Goal: Task Accomplishment & Management: Manage account settings

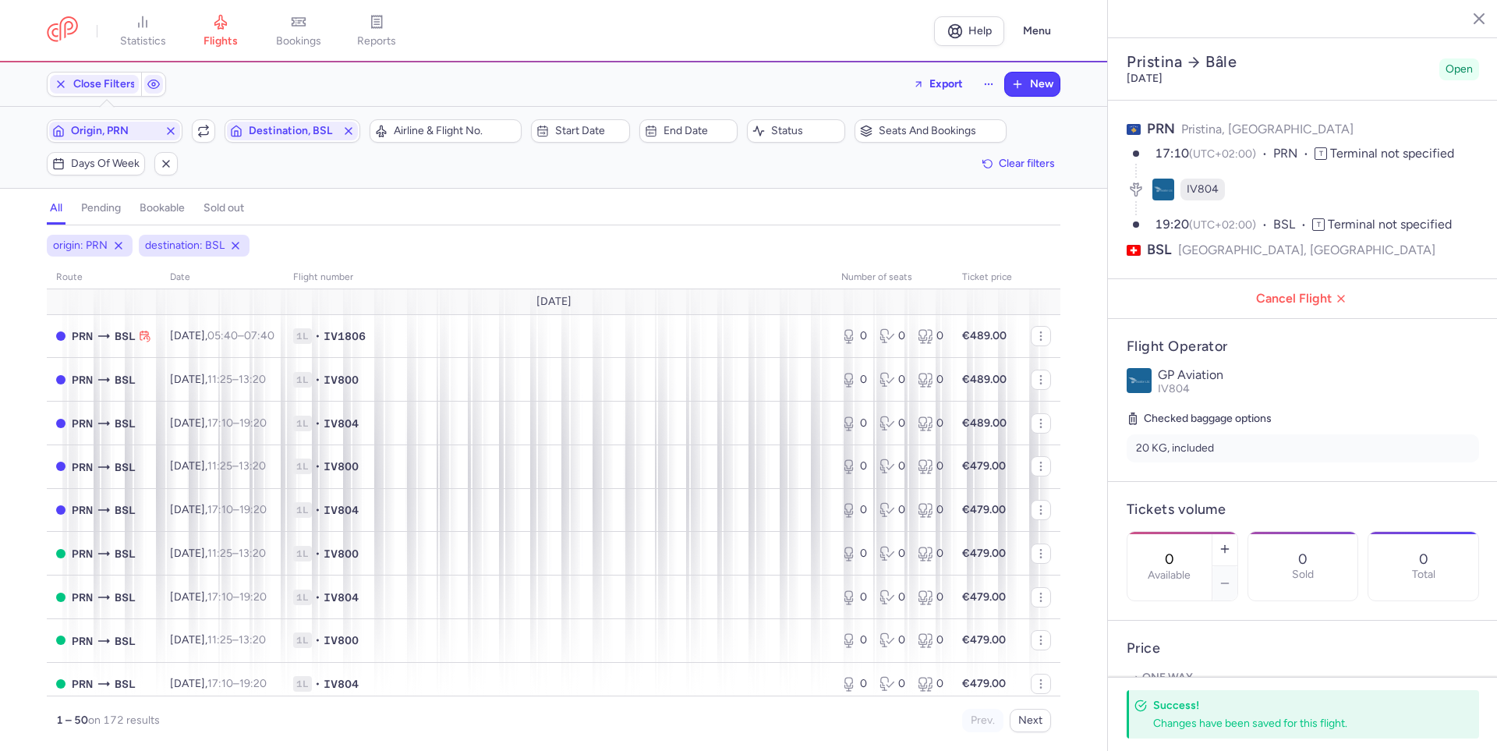
select select "days"
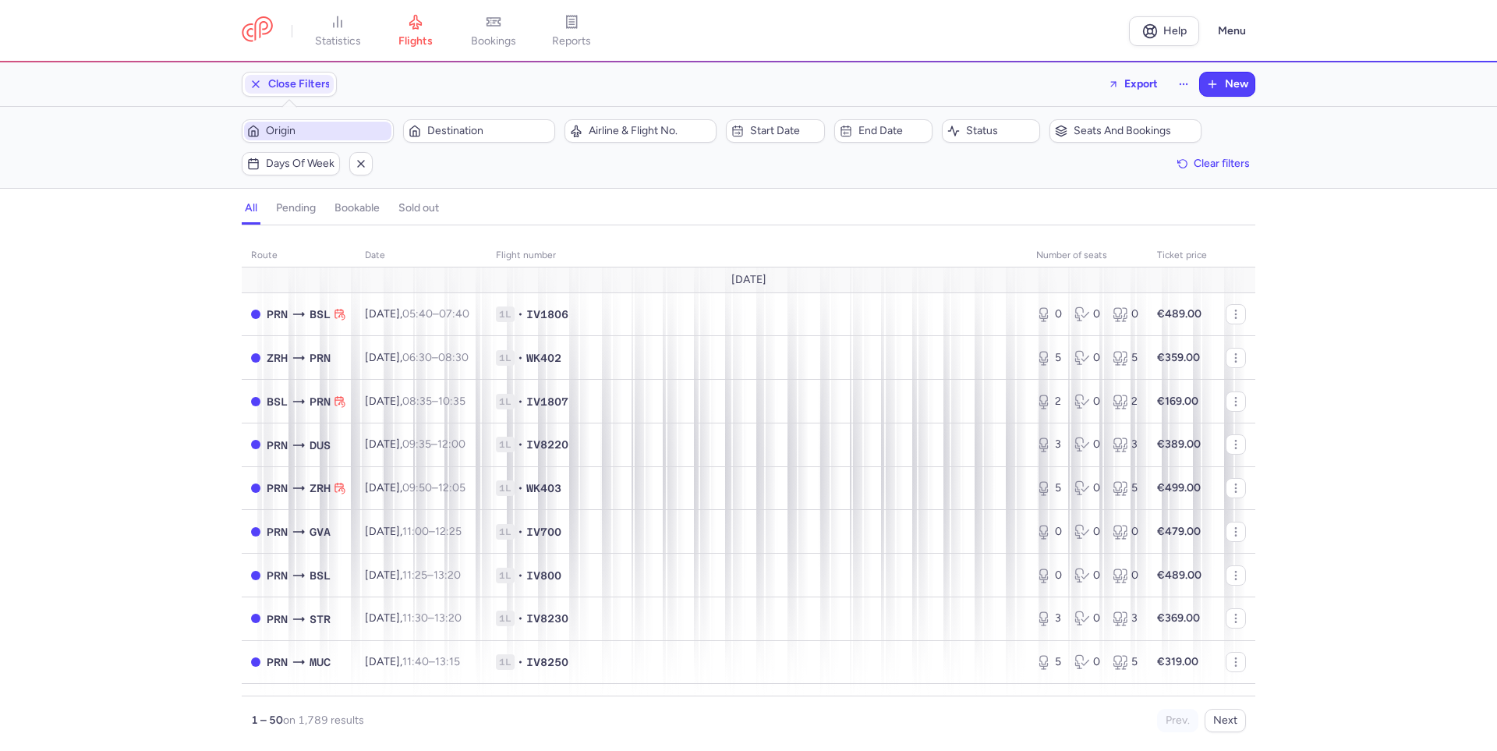
click at [327, 127] on span "Origin" at bounding box center [327, 131] width 122 height 12
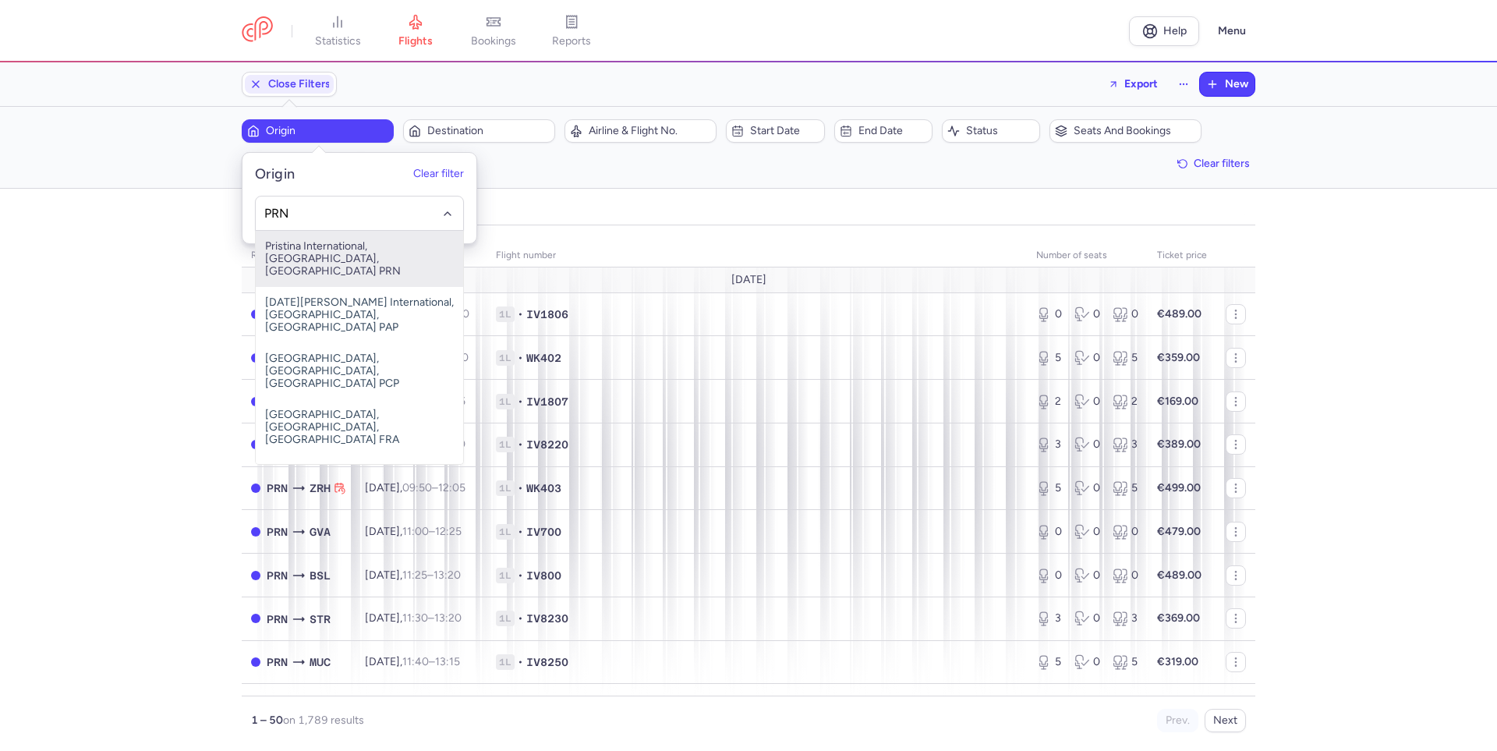
click at [314, 250] on span "Pristina International, [GEOGRAPHIC_DATA], [GEOGRAPHIC_DATA] PRN" at bounding box center [359, 259] width 207 height 56
type input "PRN"
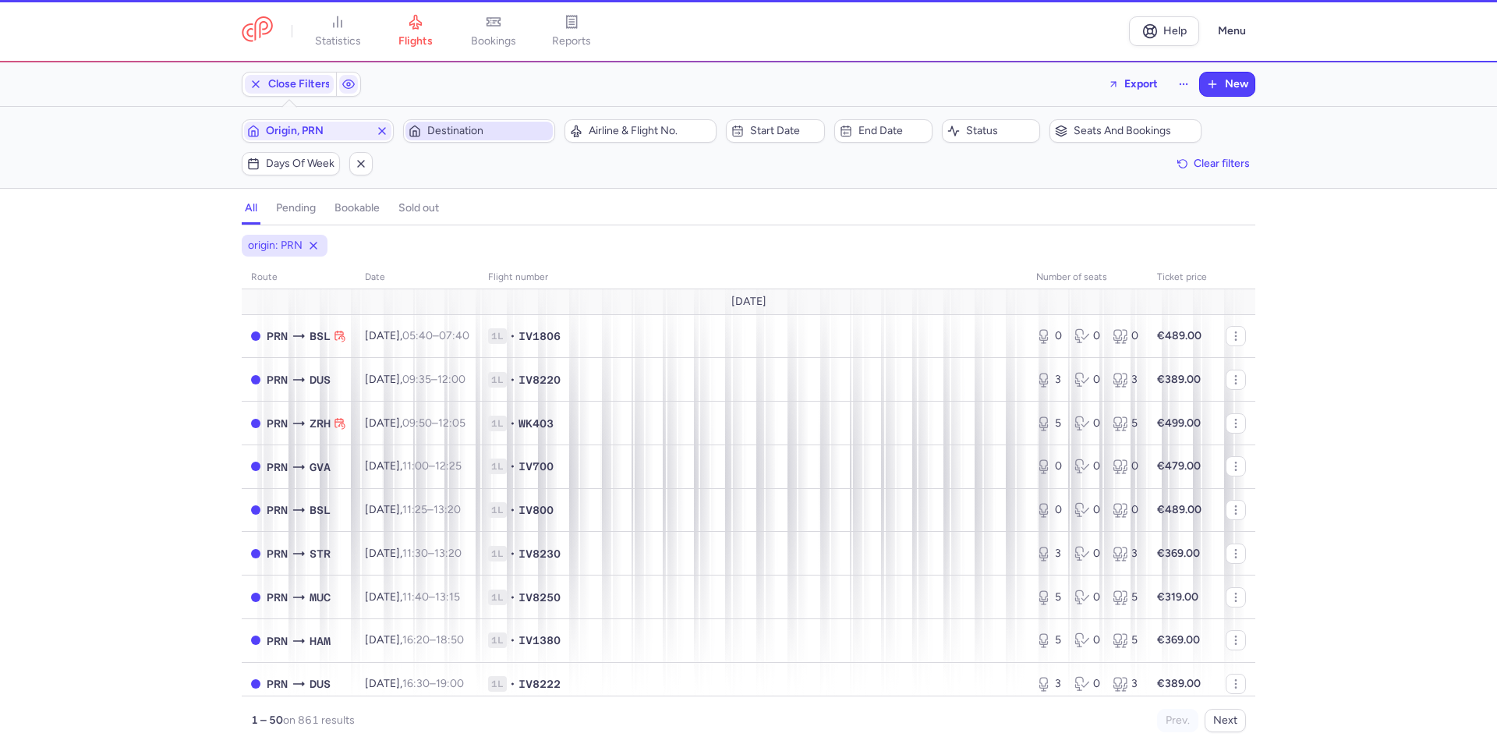
click at [485, 128] on span "Destination" at bounding box center [488, 131] width 122 height 12
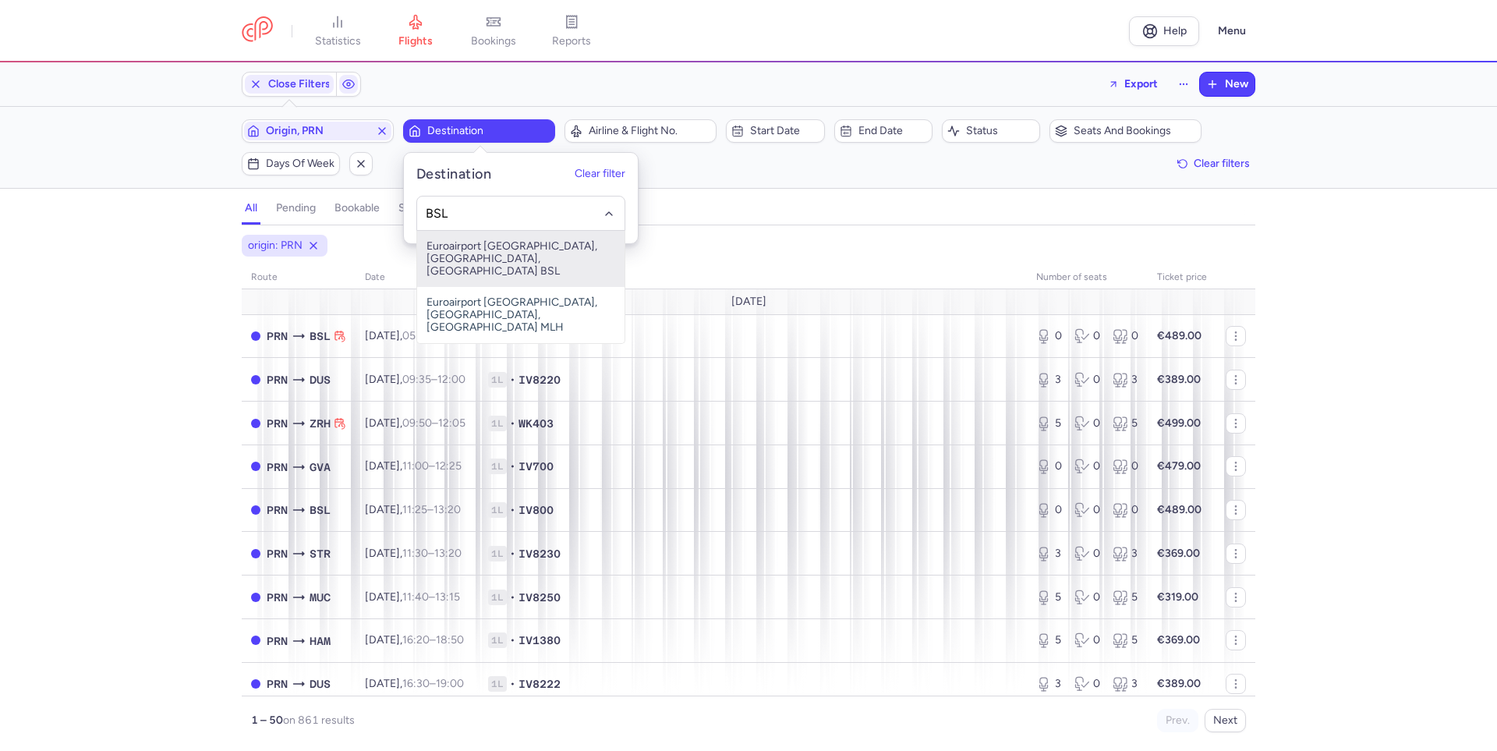
click at [503, 260] on span "Euroairport [GEOGRAPHIC_DATA], [GEOGRAPHIC_DATA], [GEOGRAPHIC_DATA] BSL" at bounding box center [520, 259] width 207 height 56
type input "BSL"
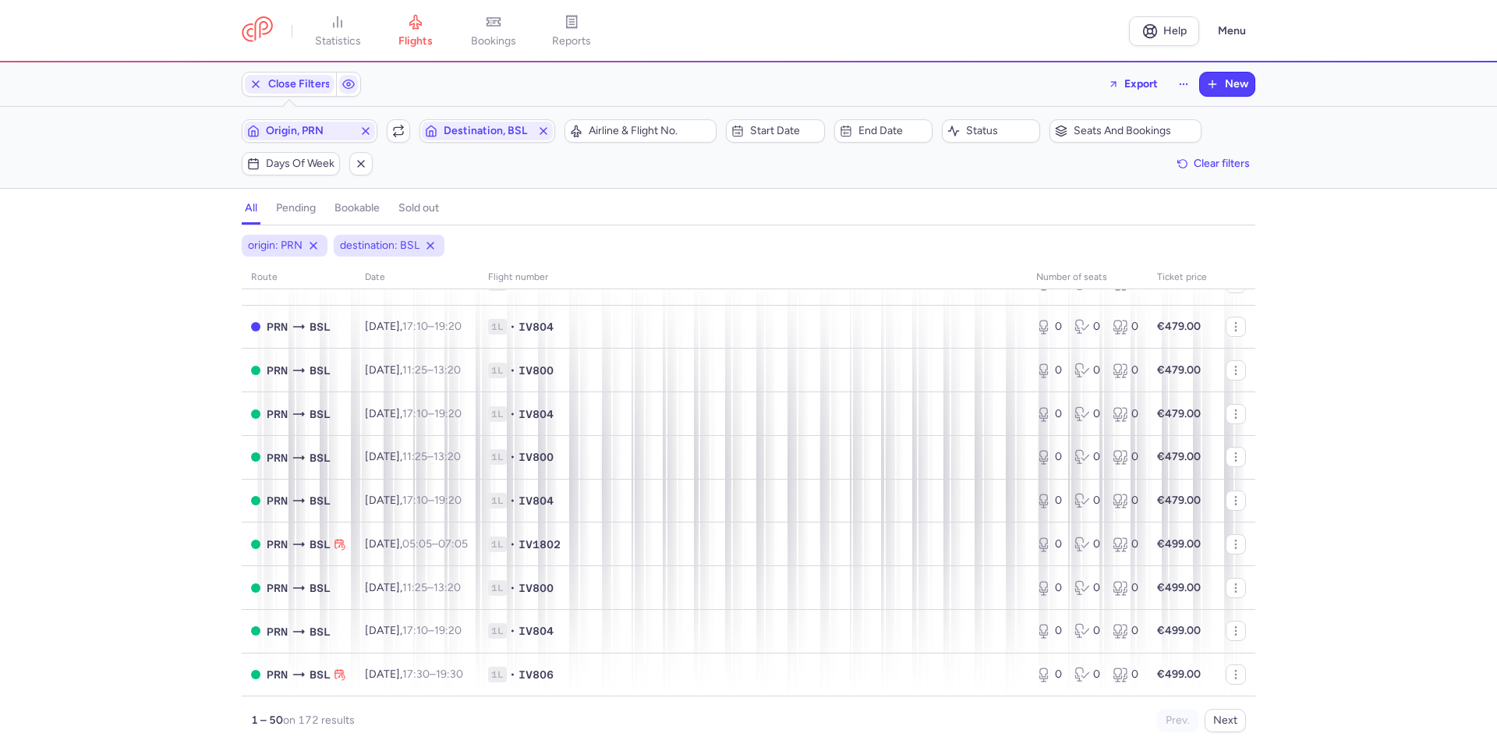
scroll to position [156, 0]
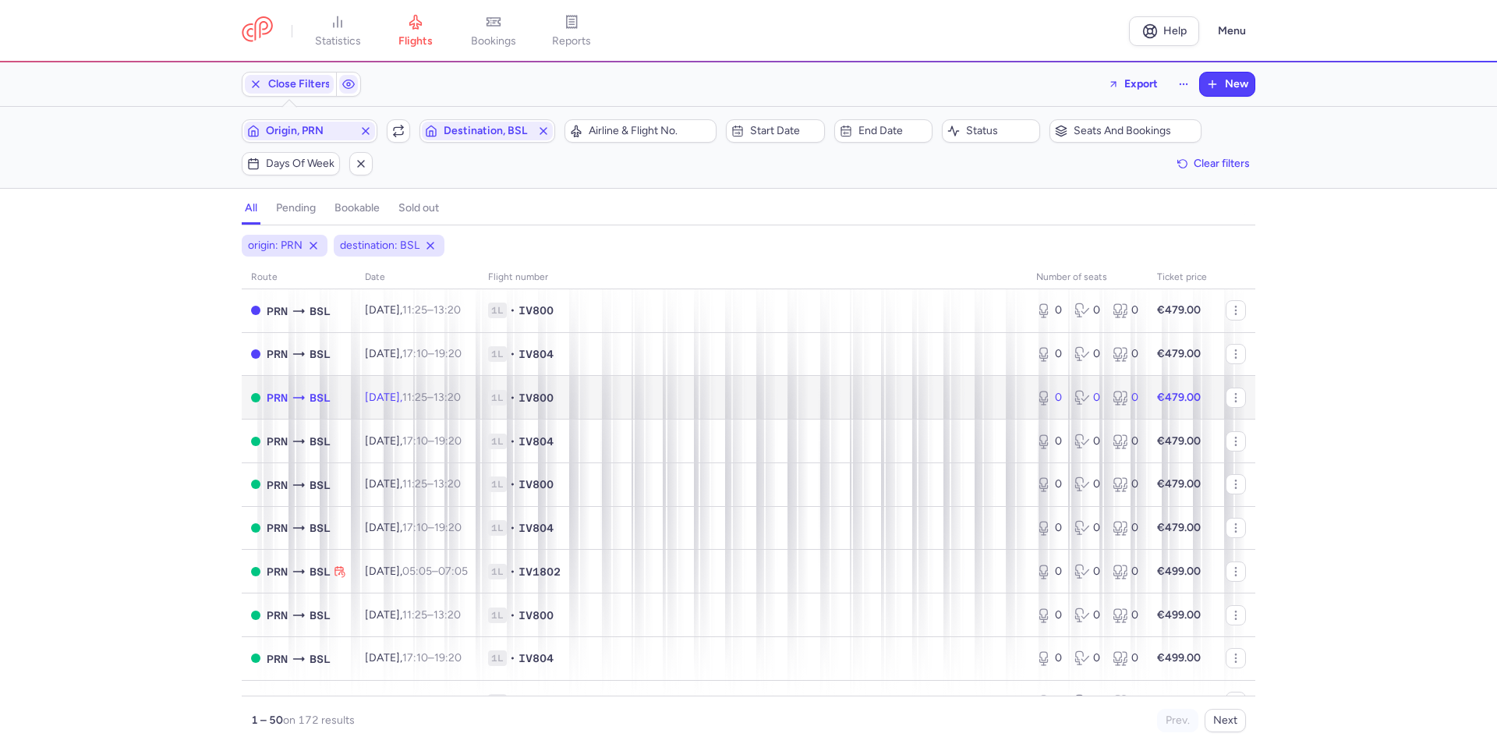
click at [607, 398] on span "1L • IV800" at bounding box center [752, 398] width 529 height 16
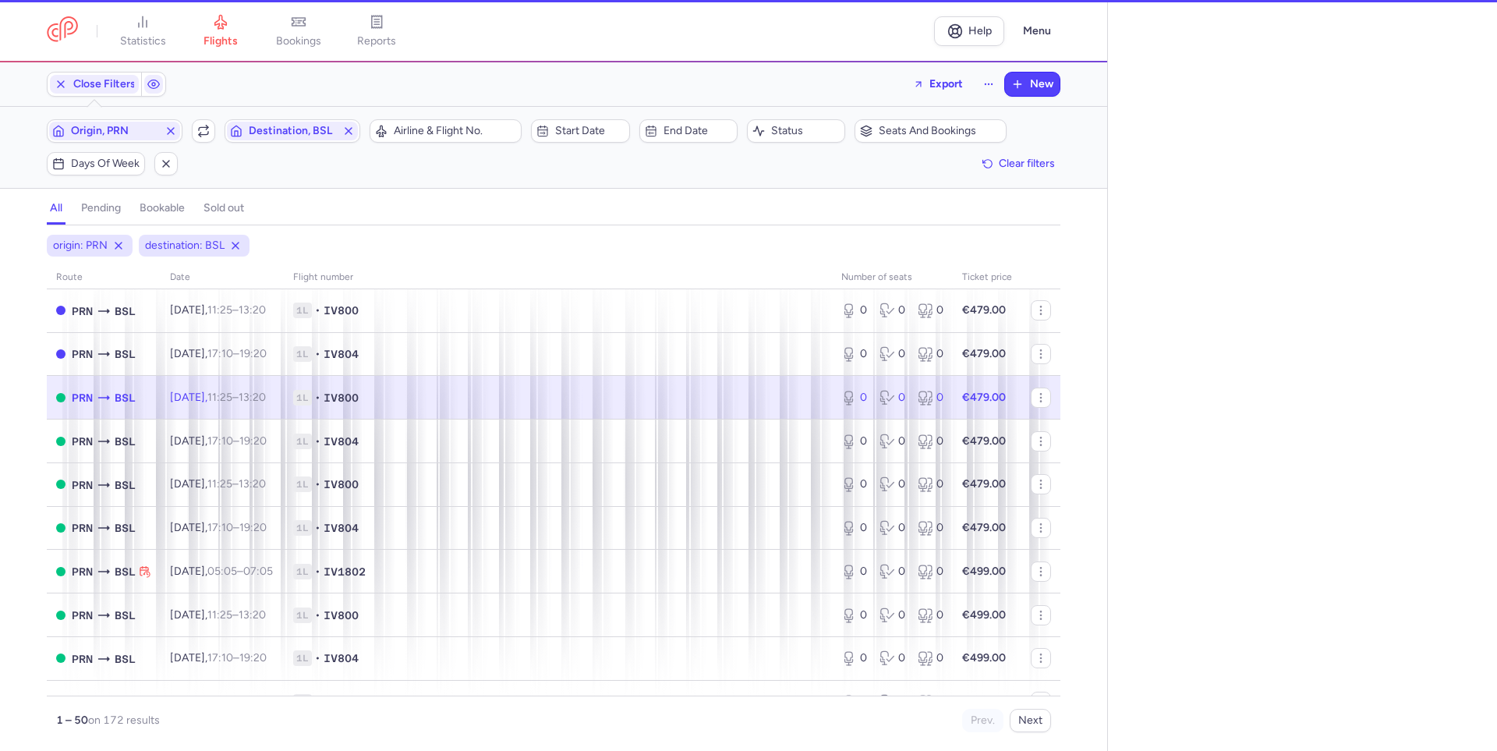
select select "days"
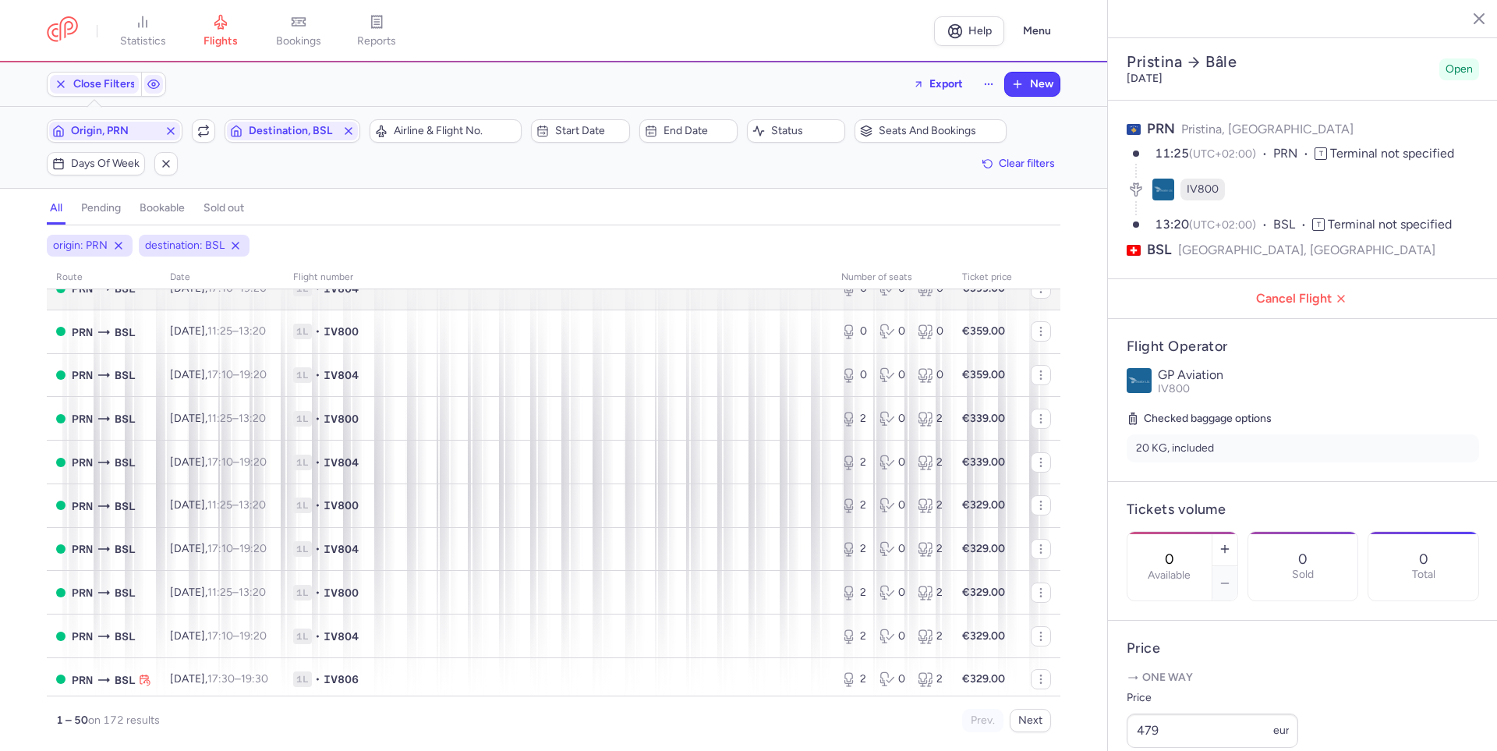
scroll to position [1716, 0]
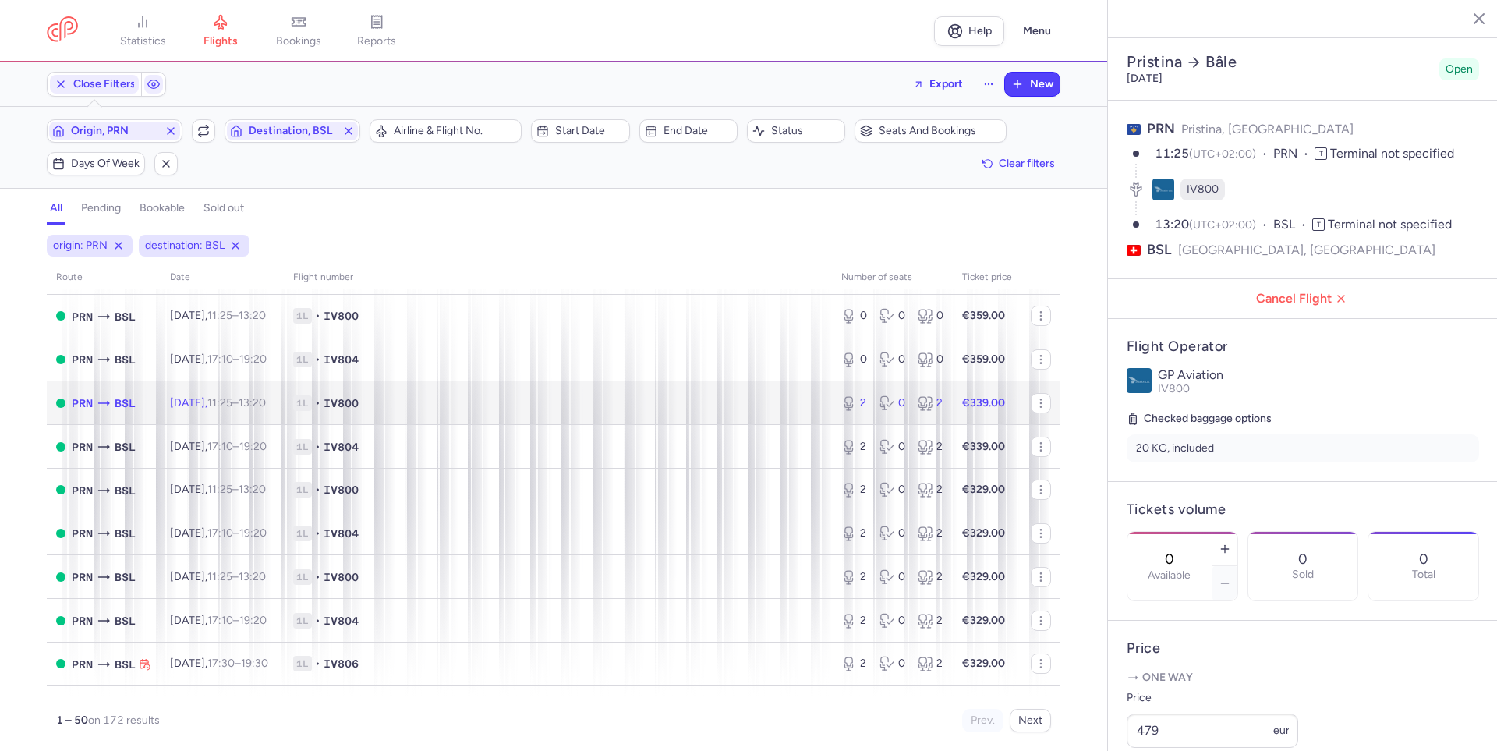
click at [774, 420] on td "1L • IV800" at bounding box center [558, 403] width 548 height 44
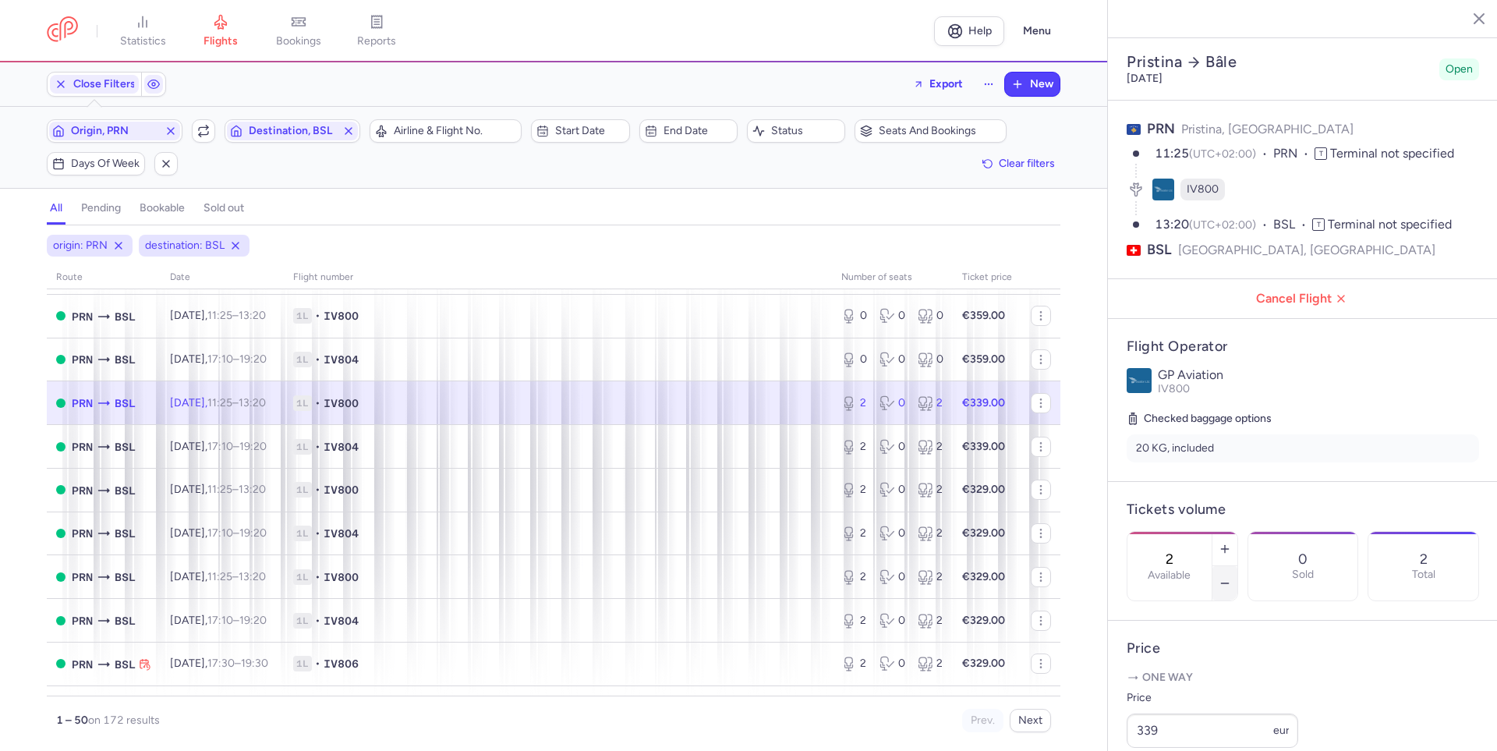
click at [1238, 566] on button "button" at bounding box center [1225, 583] width 25 height 34
click at [1146, 716] on span "Save changes" at bounding box center [1178, 721] width 77 height 14
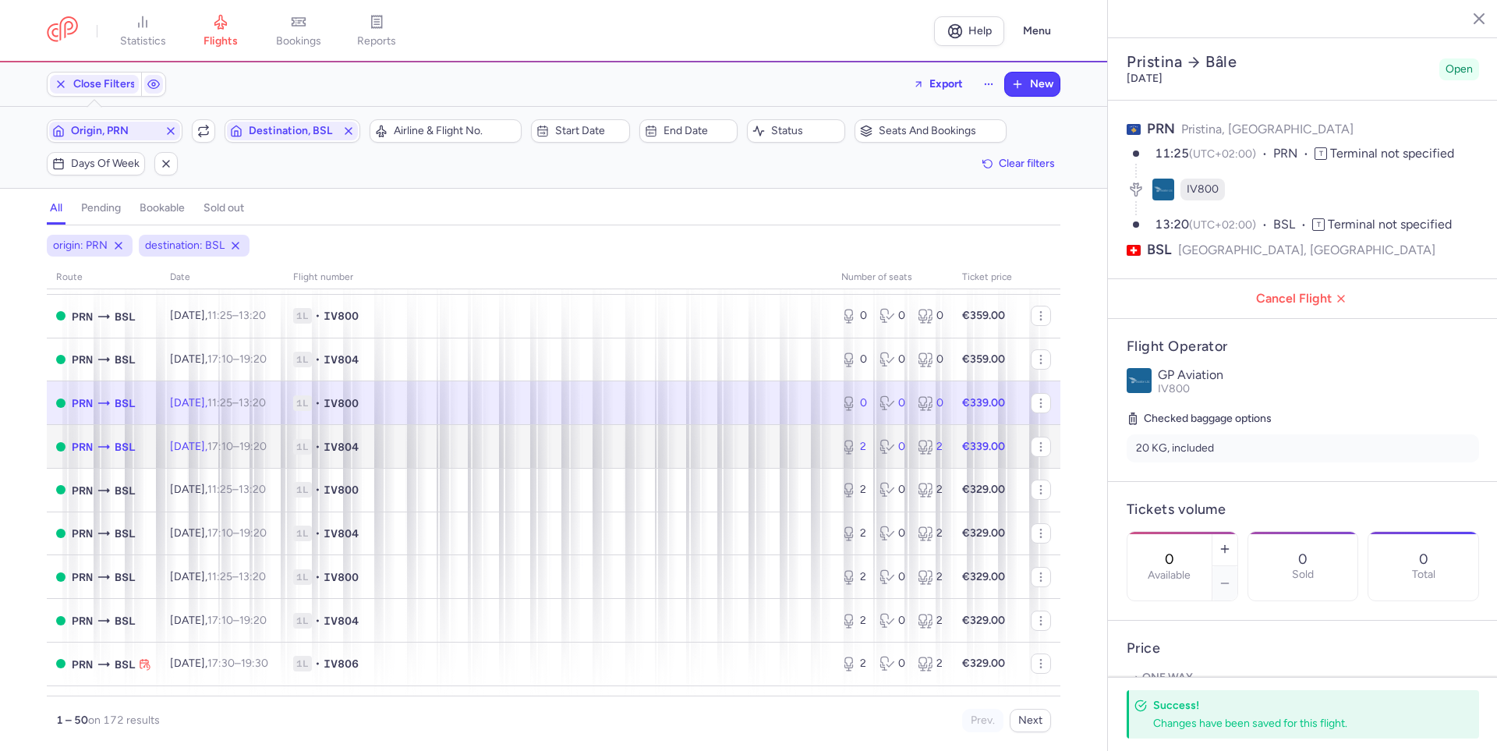
click at [751, 460] on td "1L • IV804" at bounding box center [558, 447] width 548 height 44
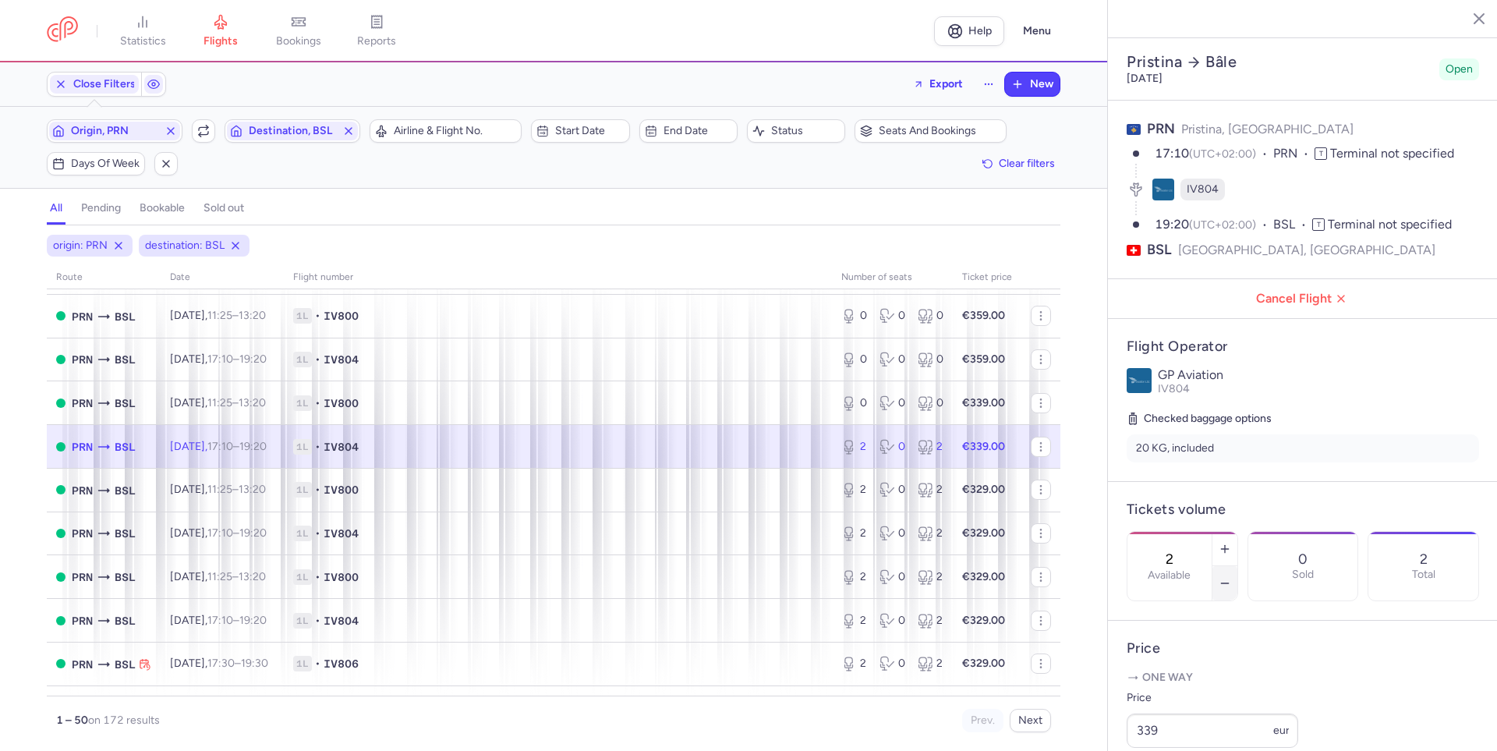
click at [1238, 566] on button "button" at bounding box center [1225, 583] width 25 height 34
click at [1151, 714] on span "Save changes" at bounding box center [1178, 721] width 77 height 14
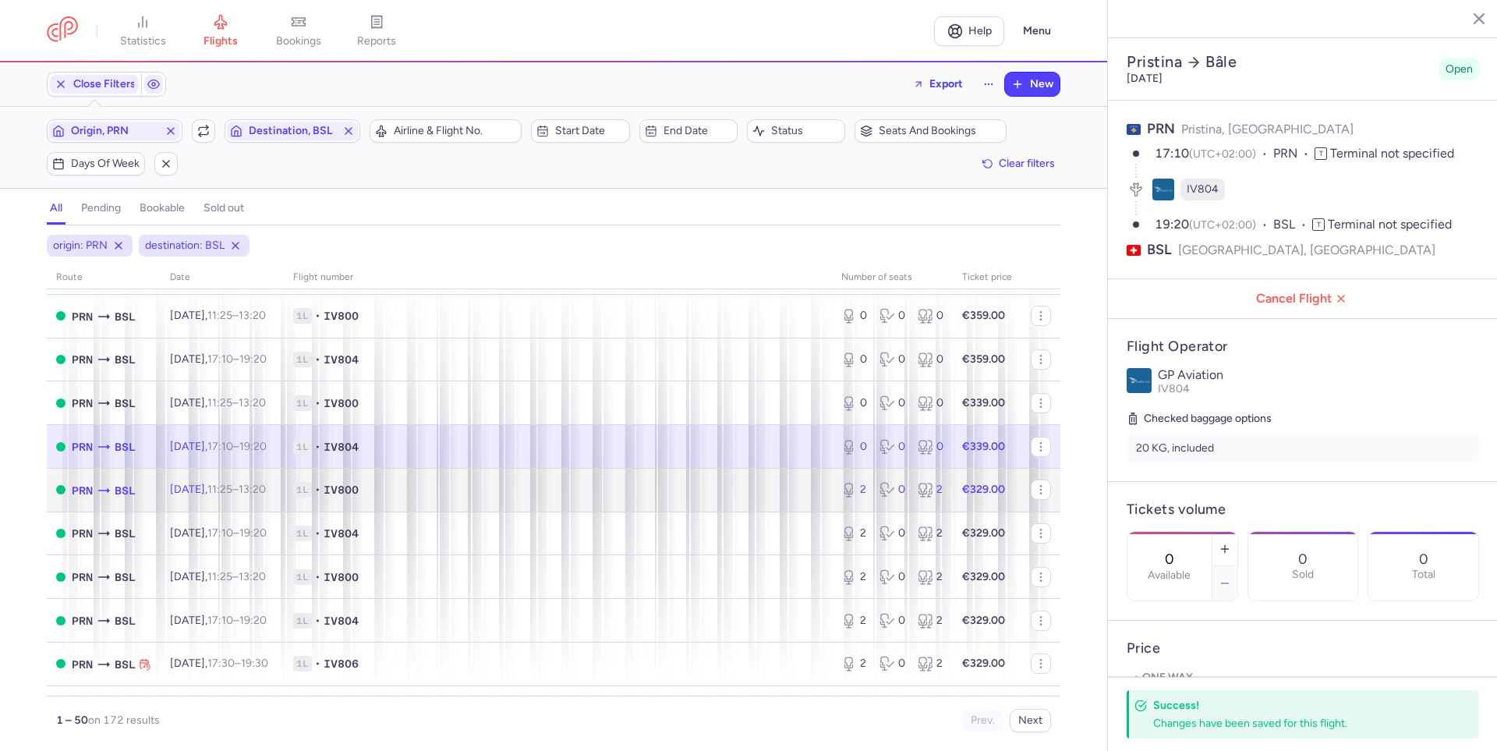
click at [760, 490] on span "1L • IV800" at bounding box center [557, 490] width 529 height 16
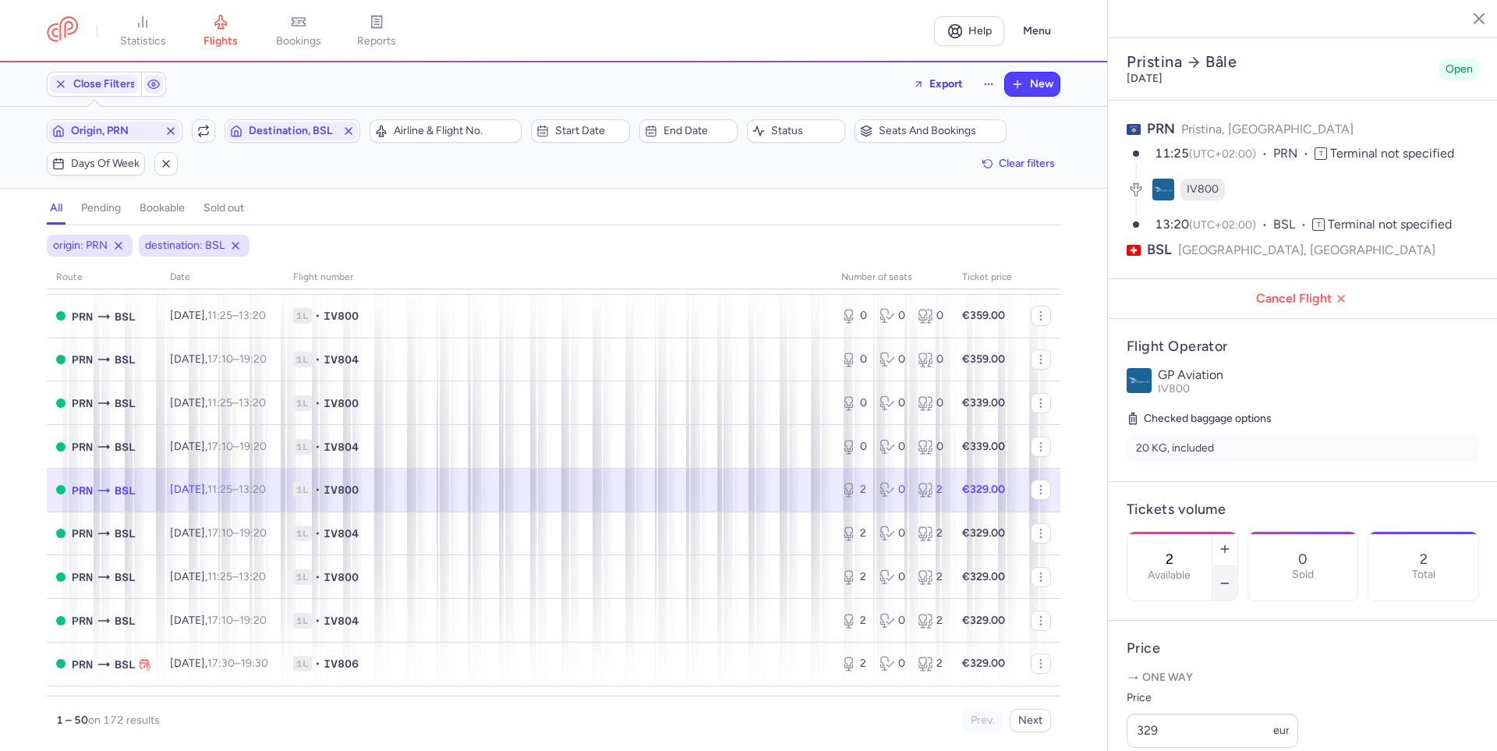
click at [1238, 566] on button "button" at bounding box center [1225, 583] width 25 height 34
click at [1155, 722] on span "Save changes" at bounding box center [1178, 721] width 77 height 14
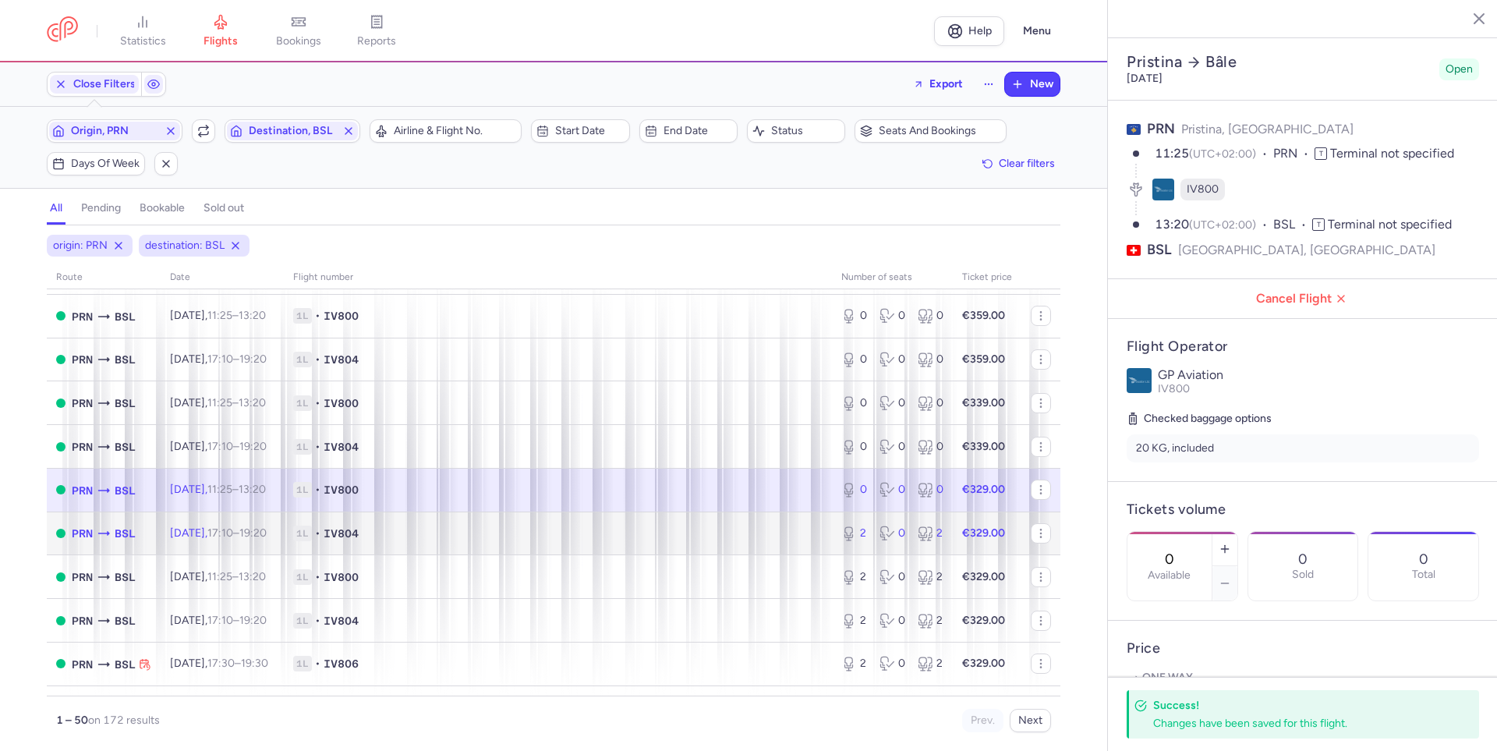
click at [785, 541] on span "1L • IV804" at bounding box center [557, 534] width 529 height 16
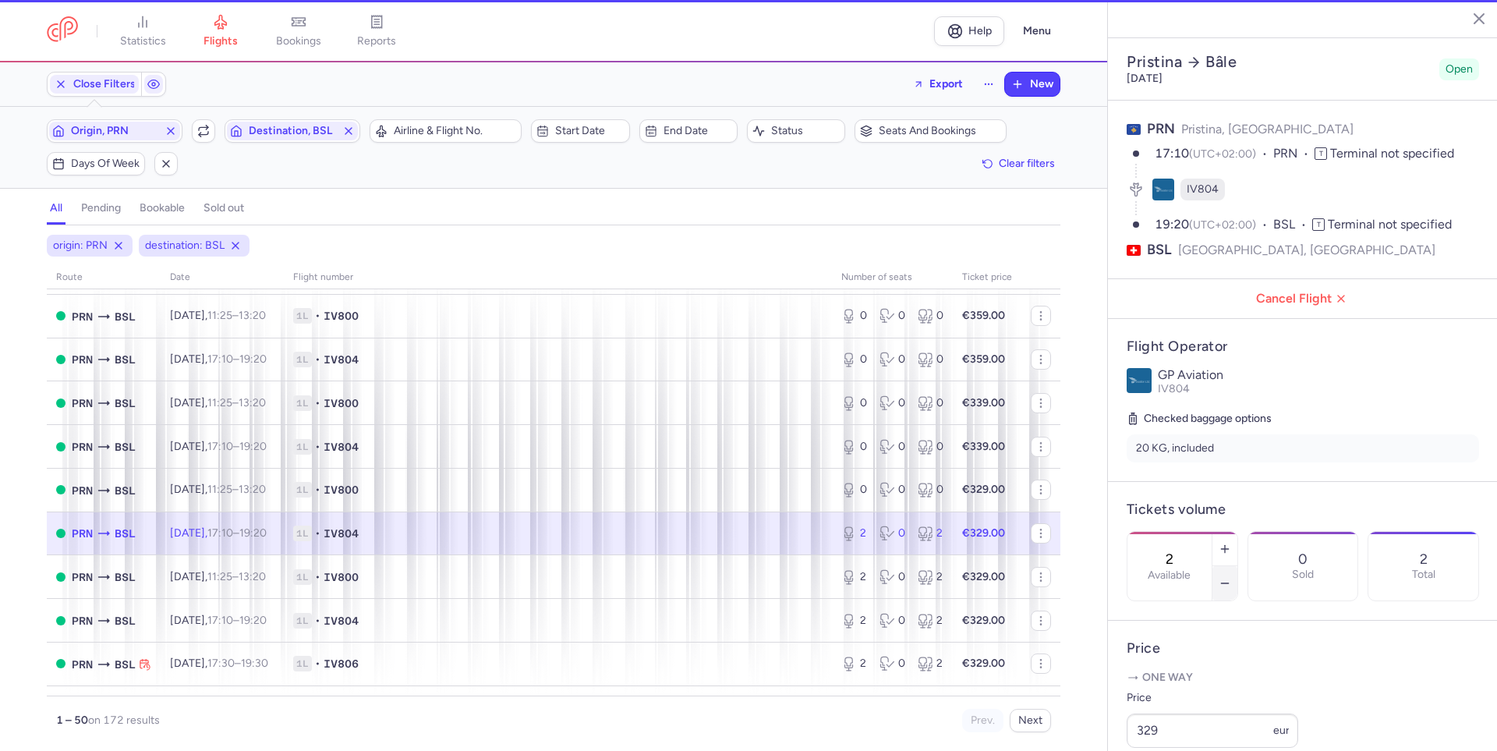
click at [1231, 577] on icon "button" at bounding box center [1225, 583] width 12 height 12
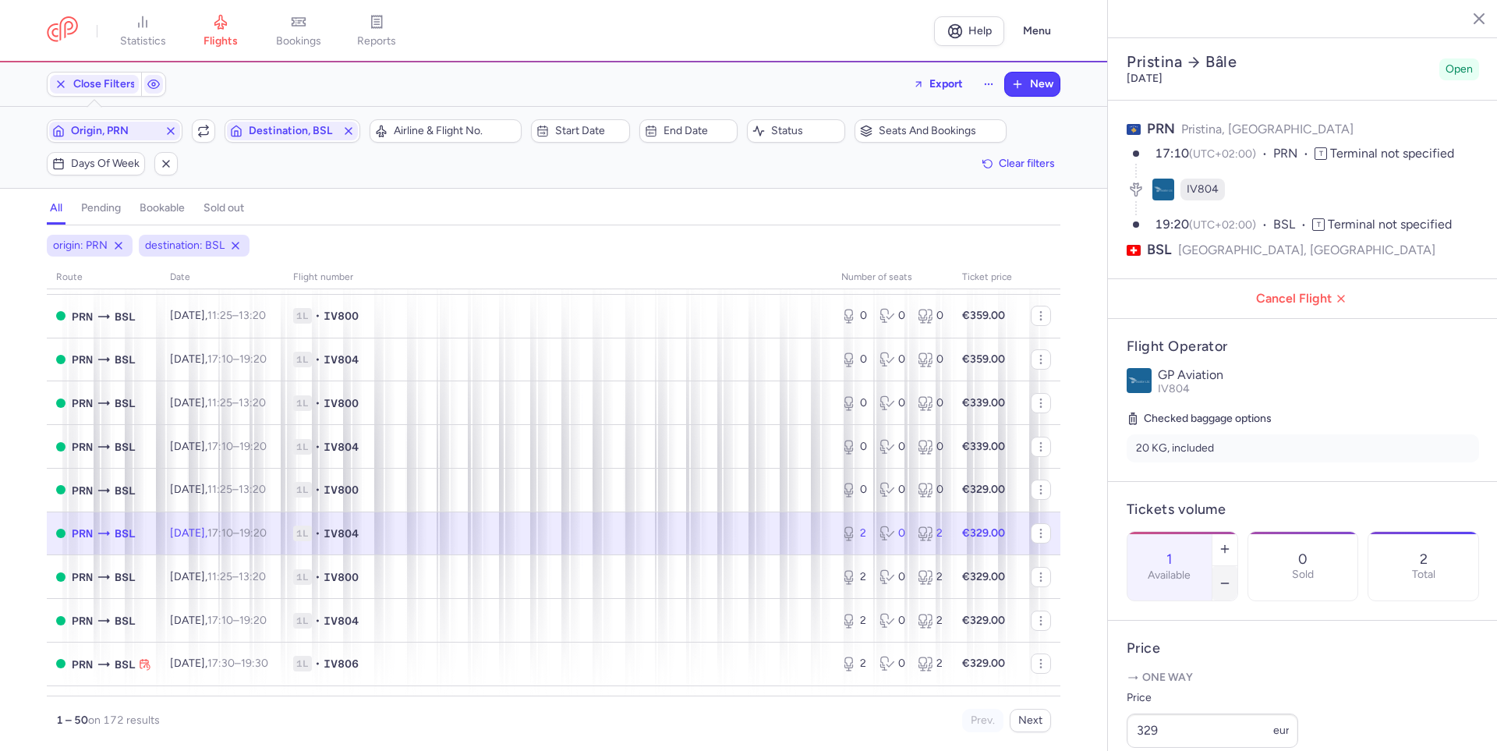
click at [1231, 577] on icon "button" at bounding box center [1225, 583] width 12 height 12
click at [1171, 710] on button "Save changes" at bounding box center [1179, 720] width 104 height 34
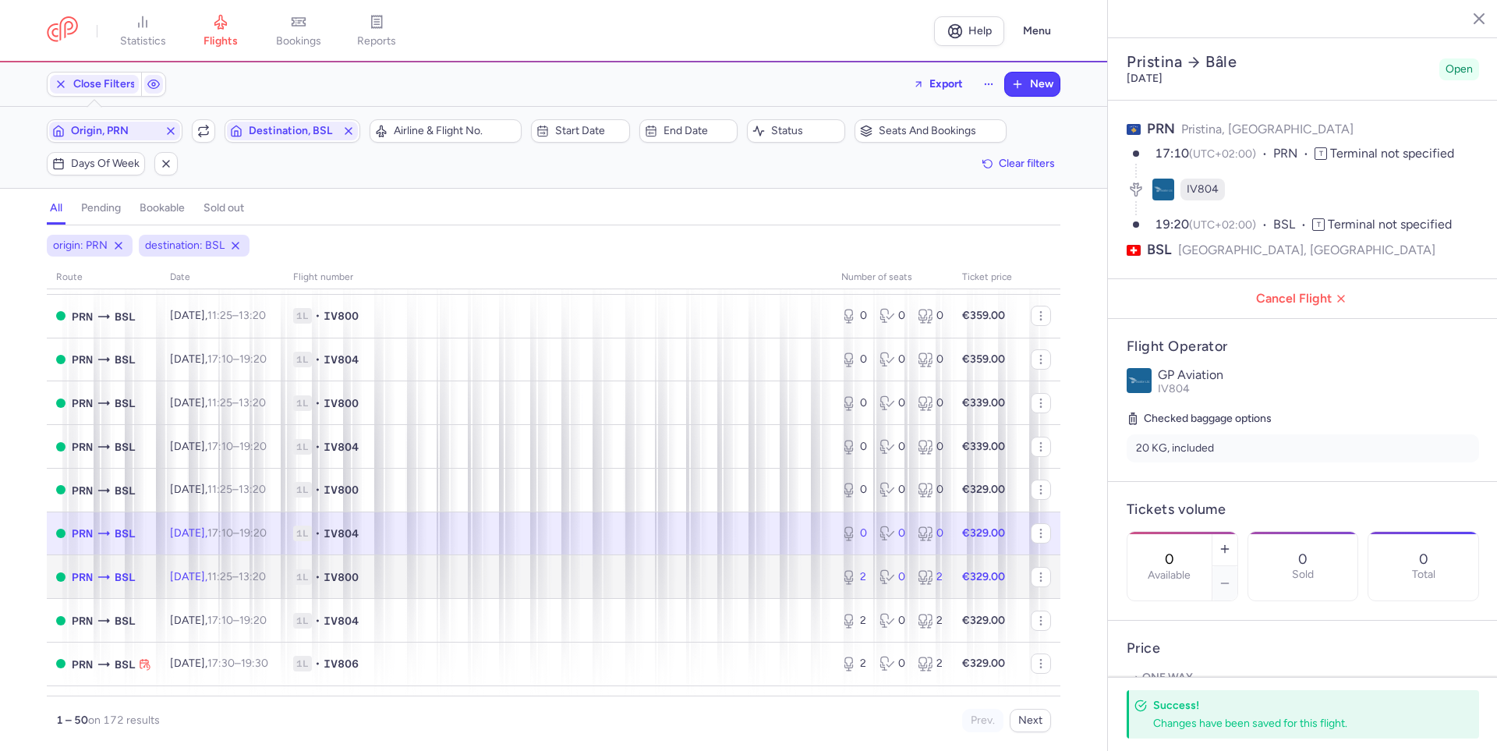
click at [786, 571] on span "1L • IV800" at bounding box center [557, 577] width 529 height 16
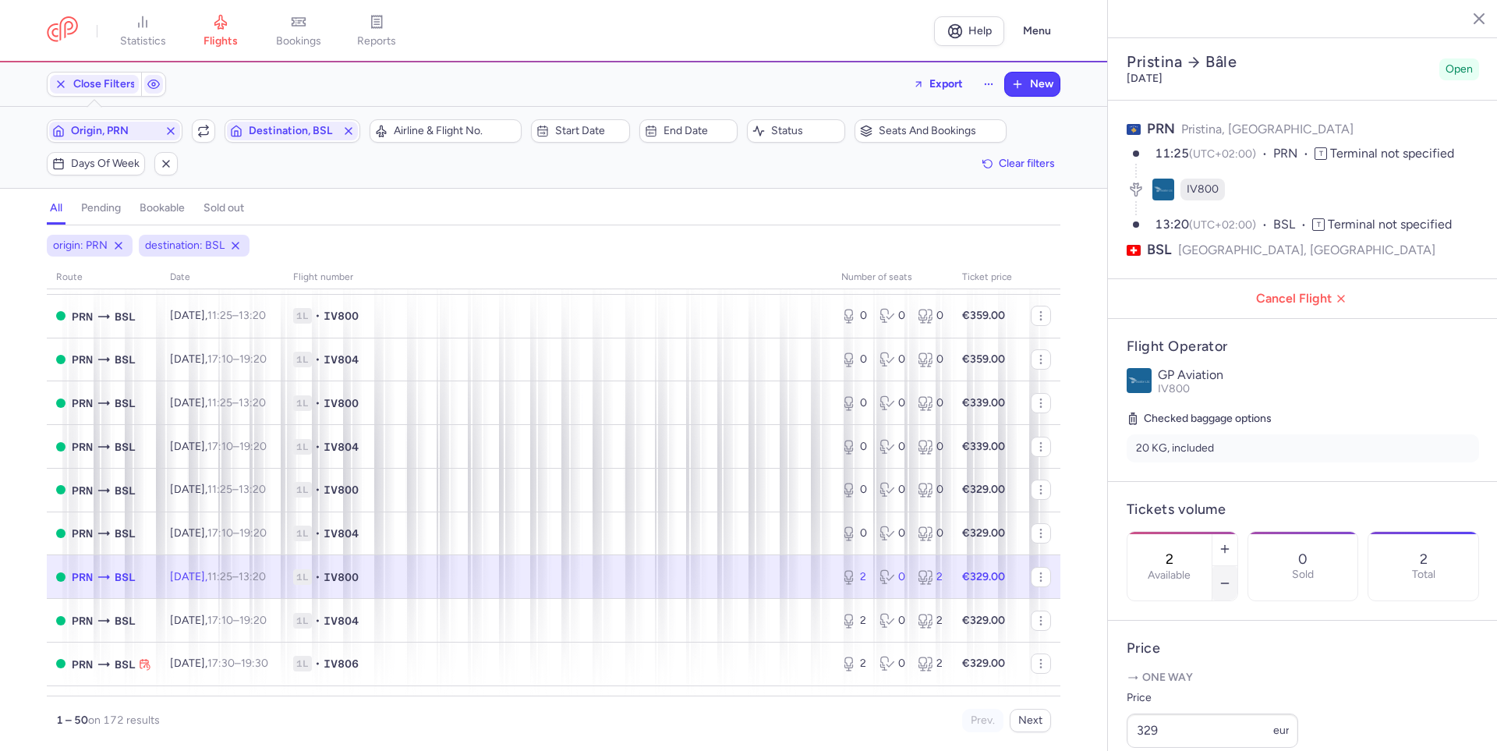
click at [1231, 577] on icon "button" at bounding box center [1225, 583] width 12 height 12
click at [1140, 731] on button "Save changes" at bounding box center [1179, 720] width 104 height 34
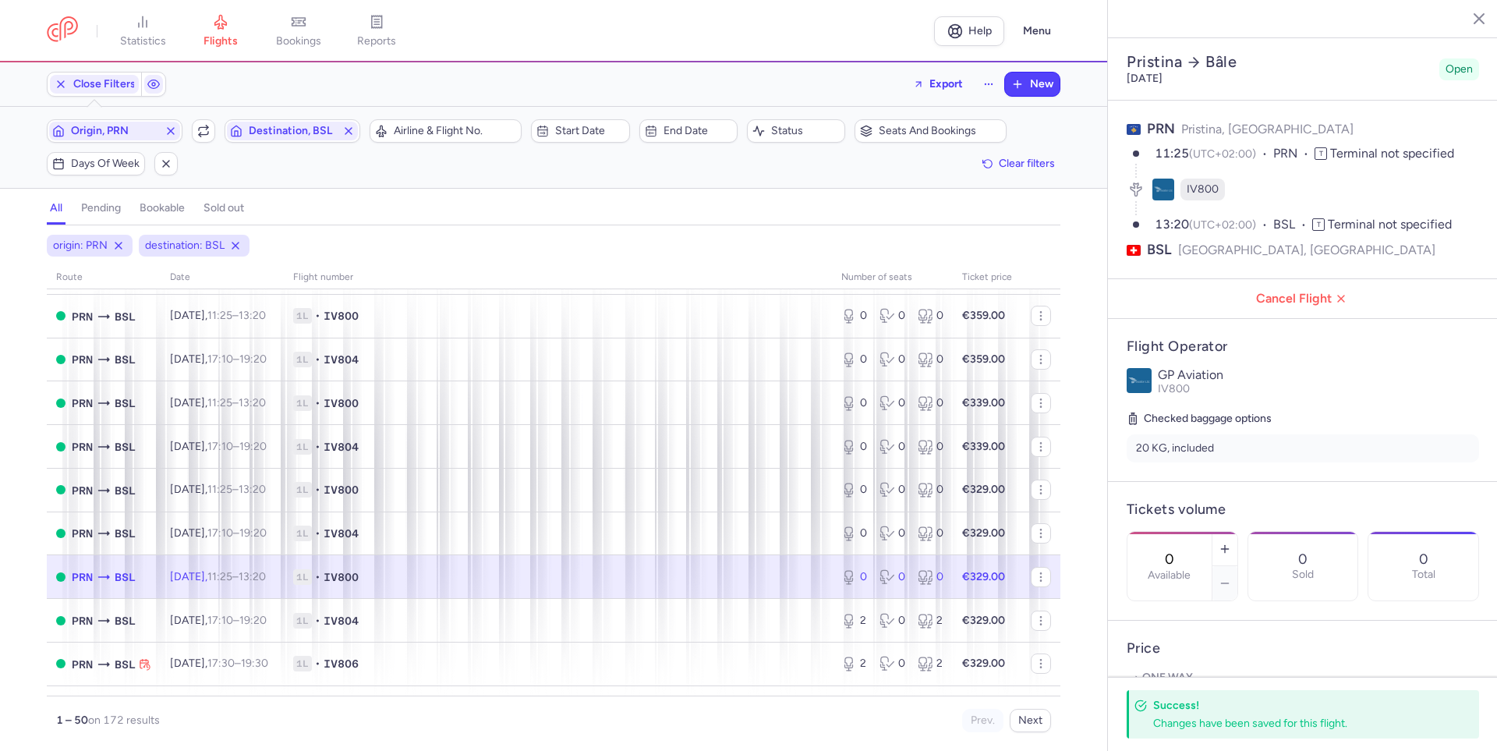
scroll to position [1792, 0]
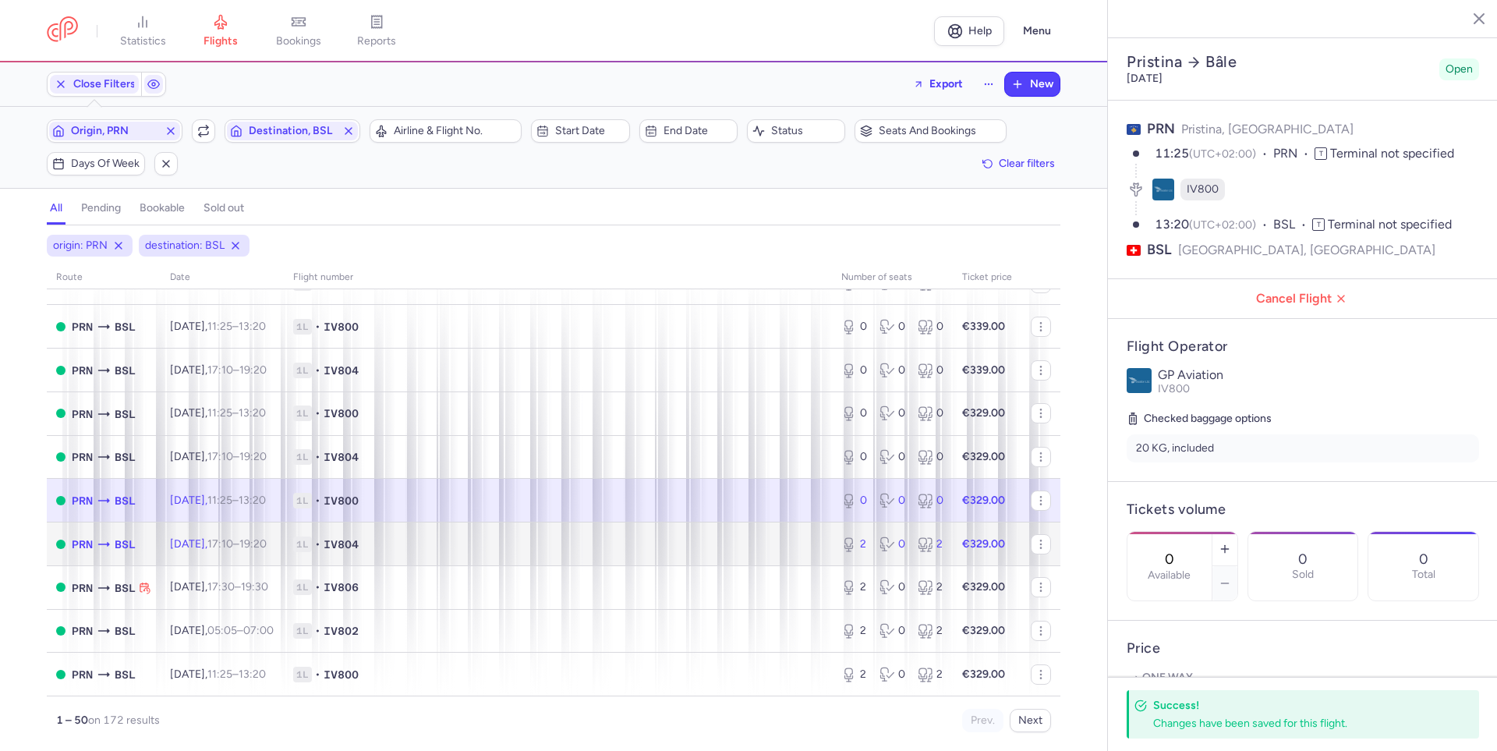
click at [792, 554] on td "1L • IV804" at bounding box center [558, 544] width 548 height 44
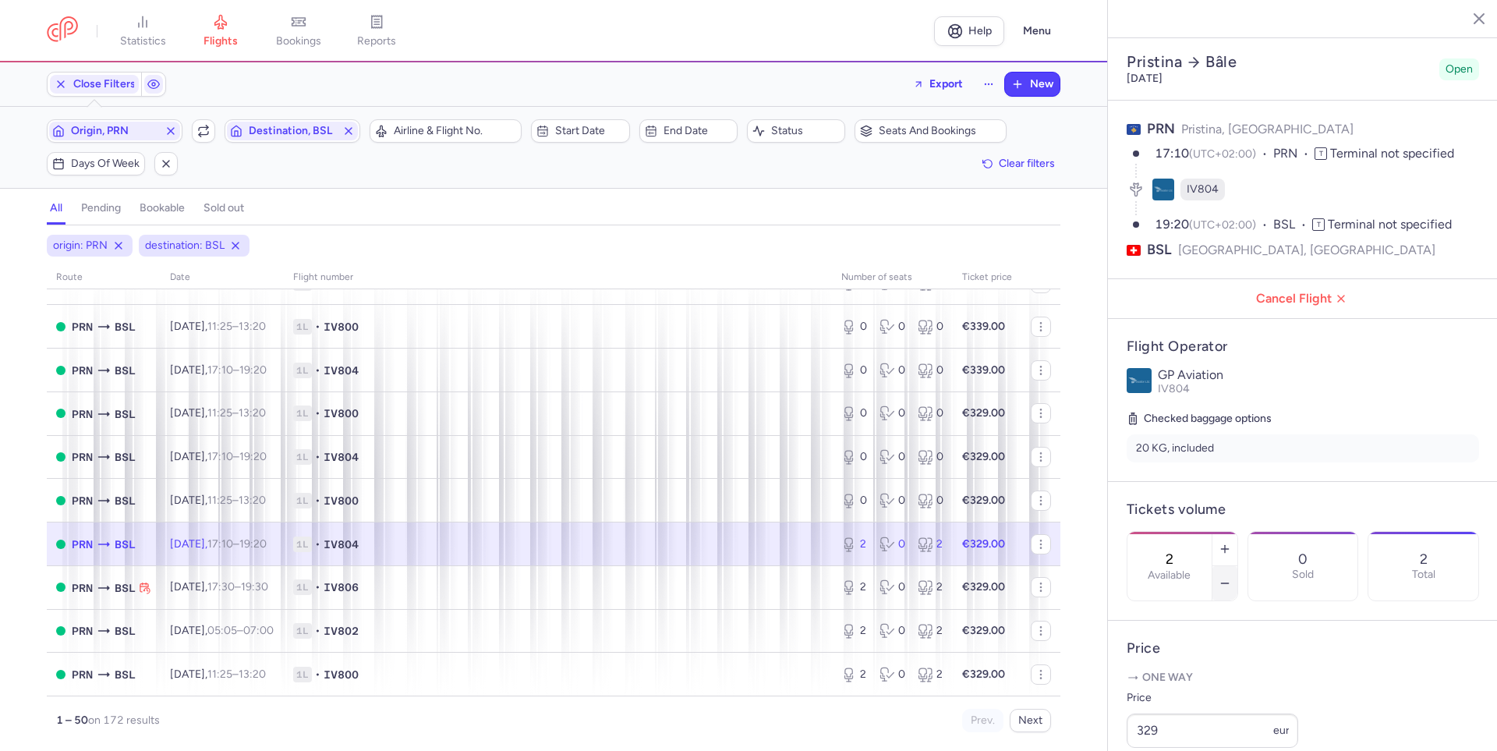
click at [1238, 566] on button "button" at bounding box center [1225, 583] width 25 height 34
click at [1176, 713] on button "Save changes" at bounding box center [1179, 720] width 104 height 34
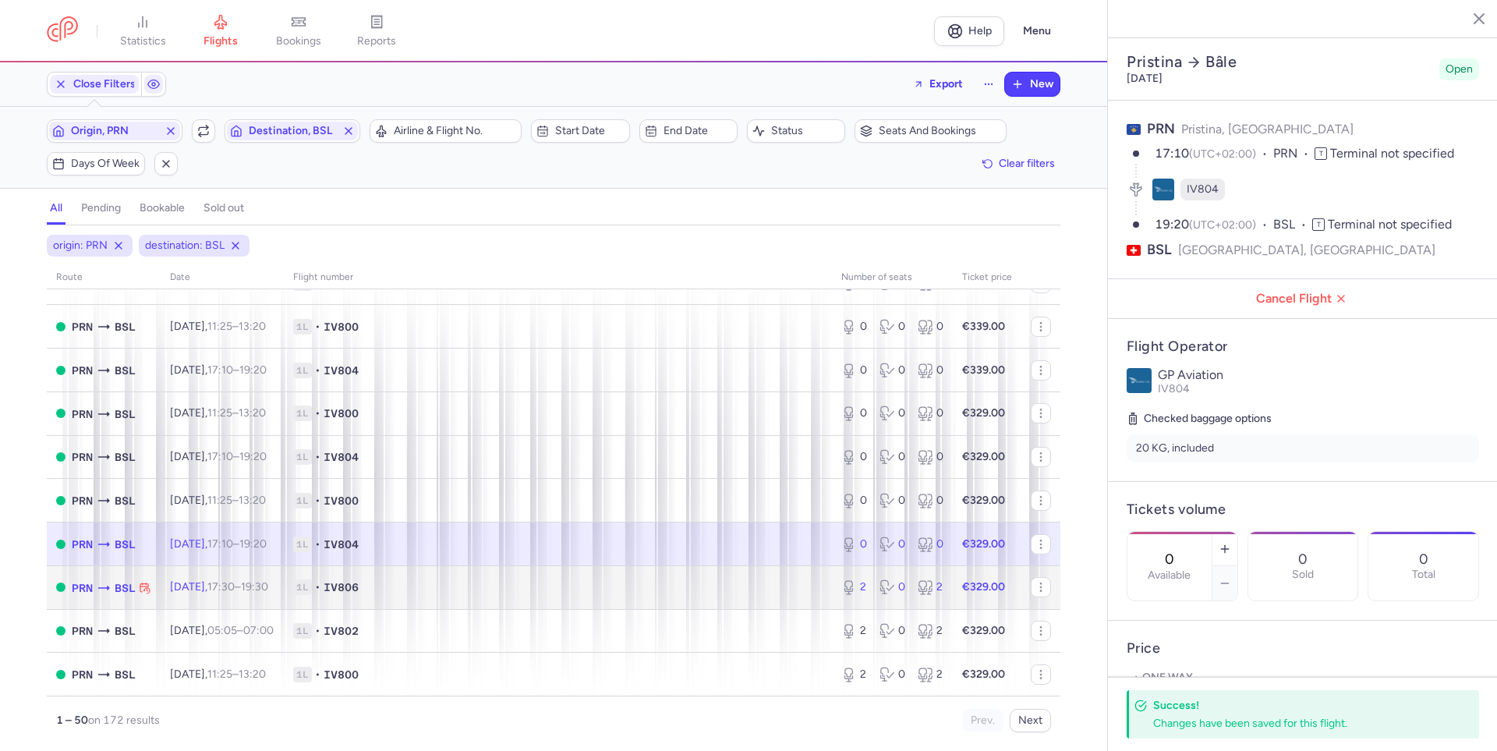
click at [762, 578] on td "1L • IV806" at bounding box center [558, 587] width 548 height 44
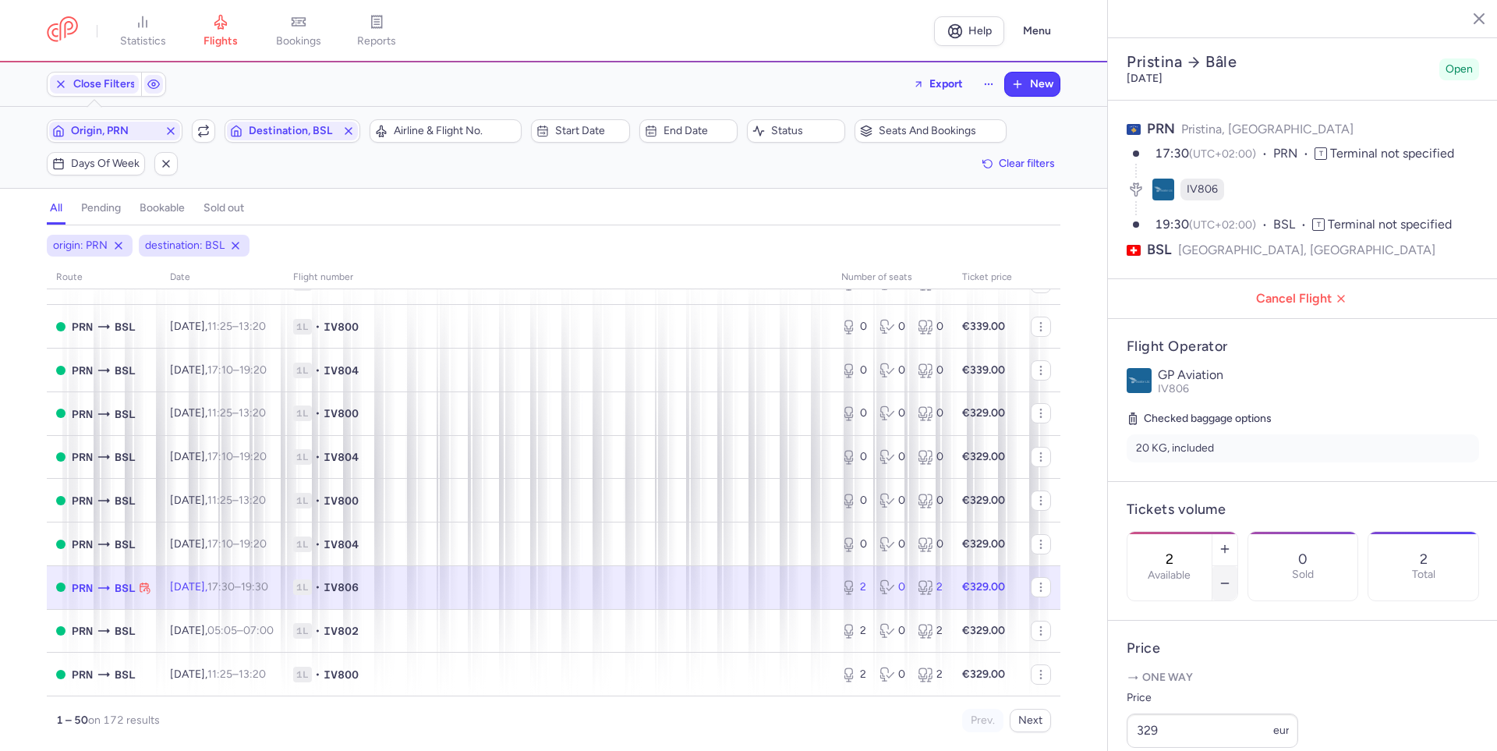
click at [1238, 566] on button "button" at bounding box center [1225, 583] width 25 height 34
click at [1170, 724] on span "Save changes" at bounding box center [1178, 721] width 77 height 14
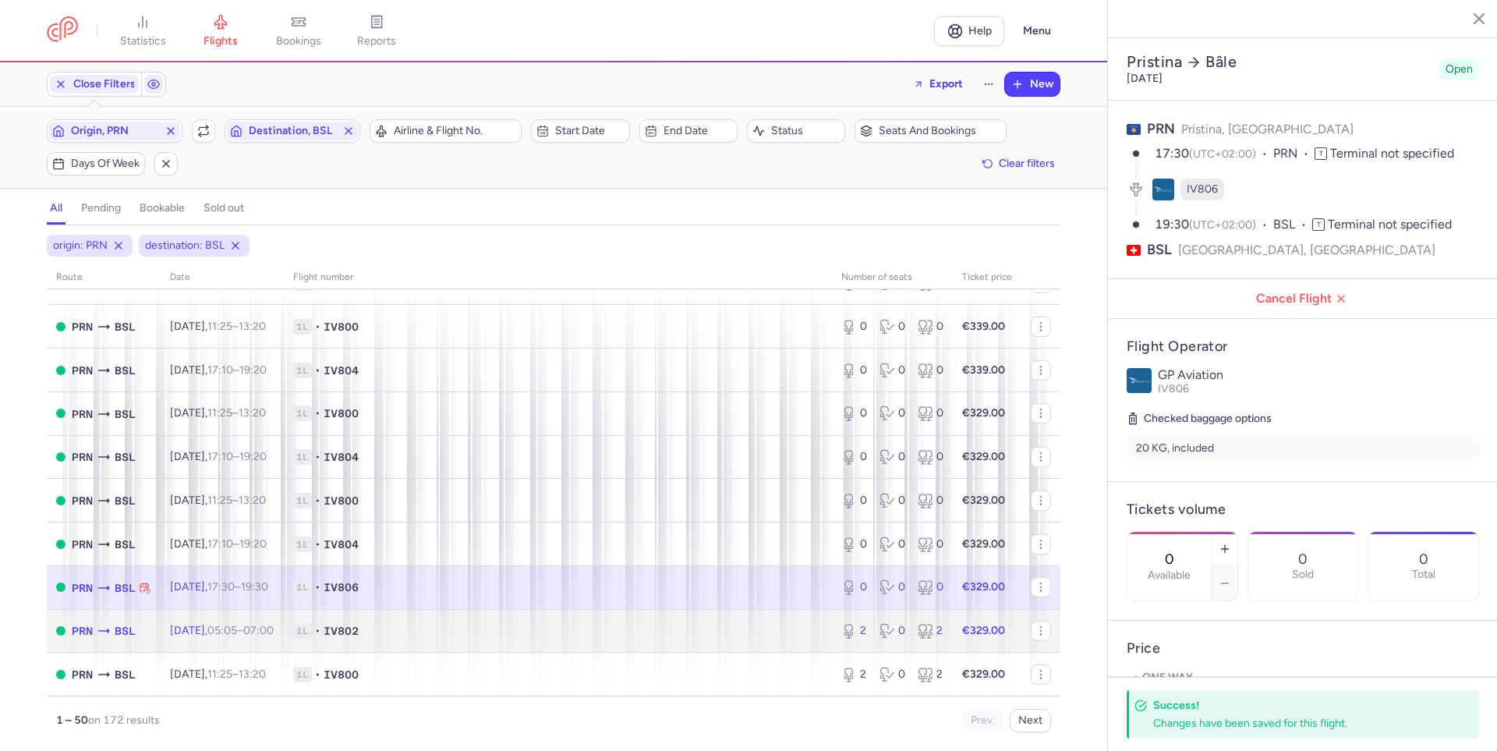
click at [782, 631] on span "1L • IV802" at bounding box center [557, 631] width 529 height 16
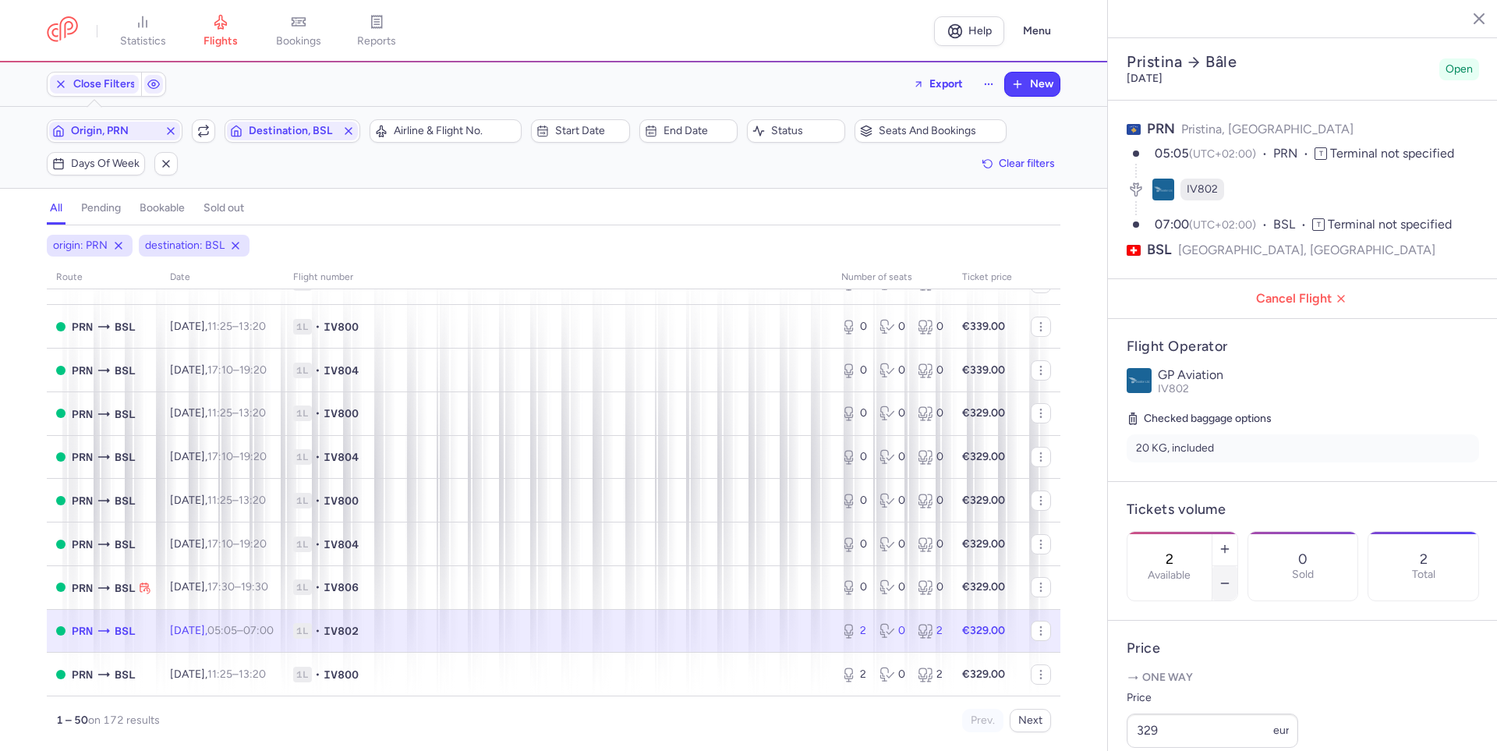
click at [1231, 577] on icon "button" at bounding box center [1225, 583] width 12 height 12
click at [1160, 714] on span "Save changes" at bounding box center [1178, 721] width 77 height 14
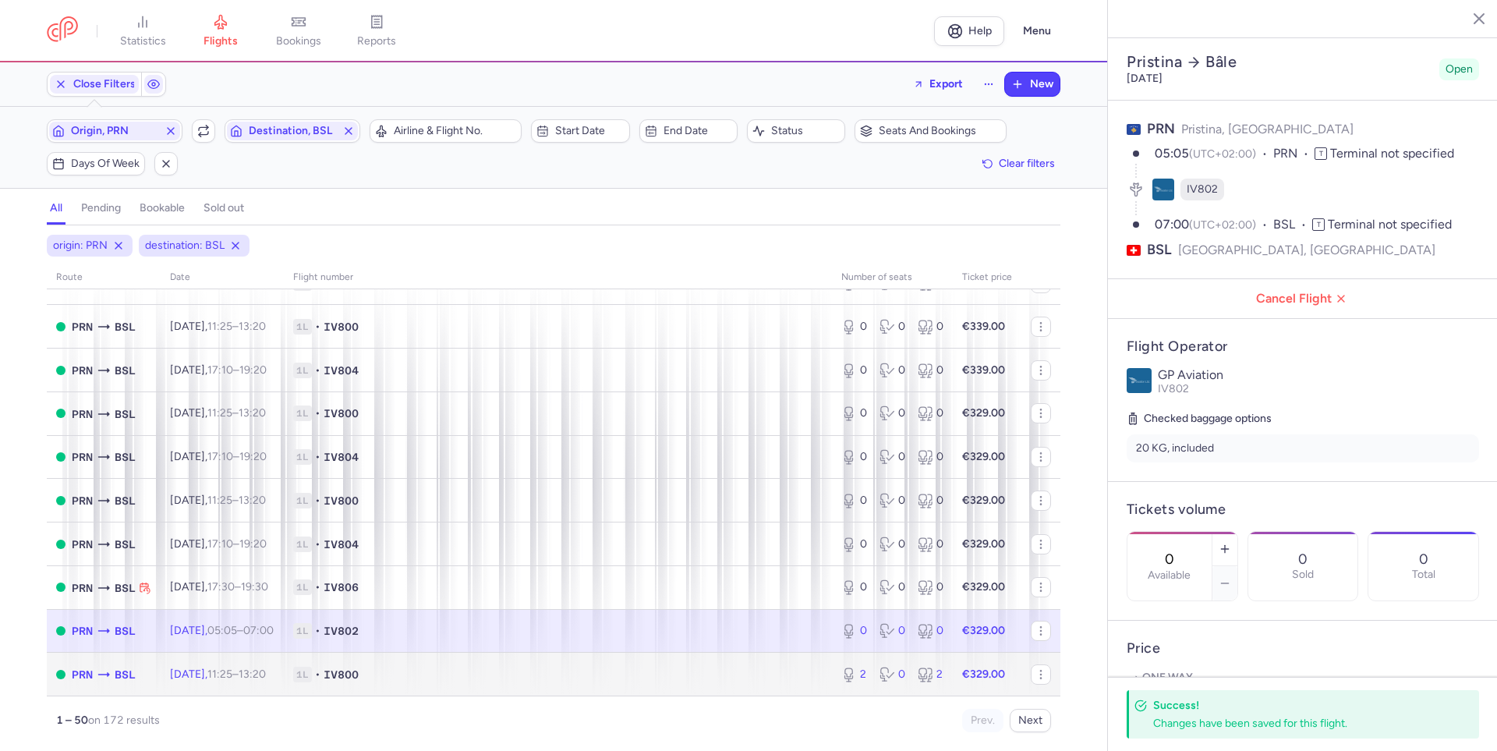
click at [778, 668] on span "1L • IV800" at bounding box center [557, 675] width 529 height 16
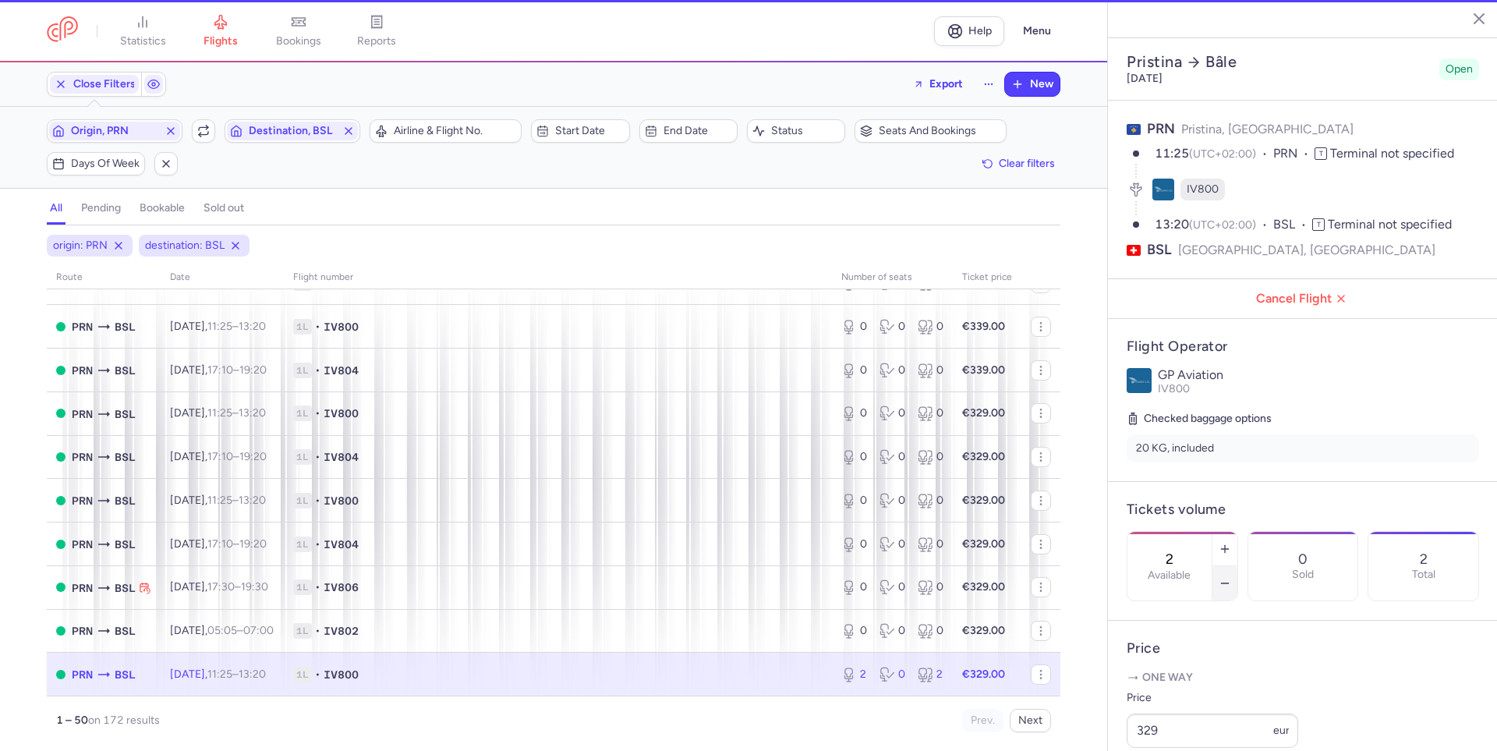
click at [1238, 566] on button "button" at bounding box center [1225, 583] width 25 height 34
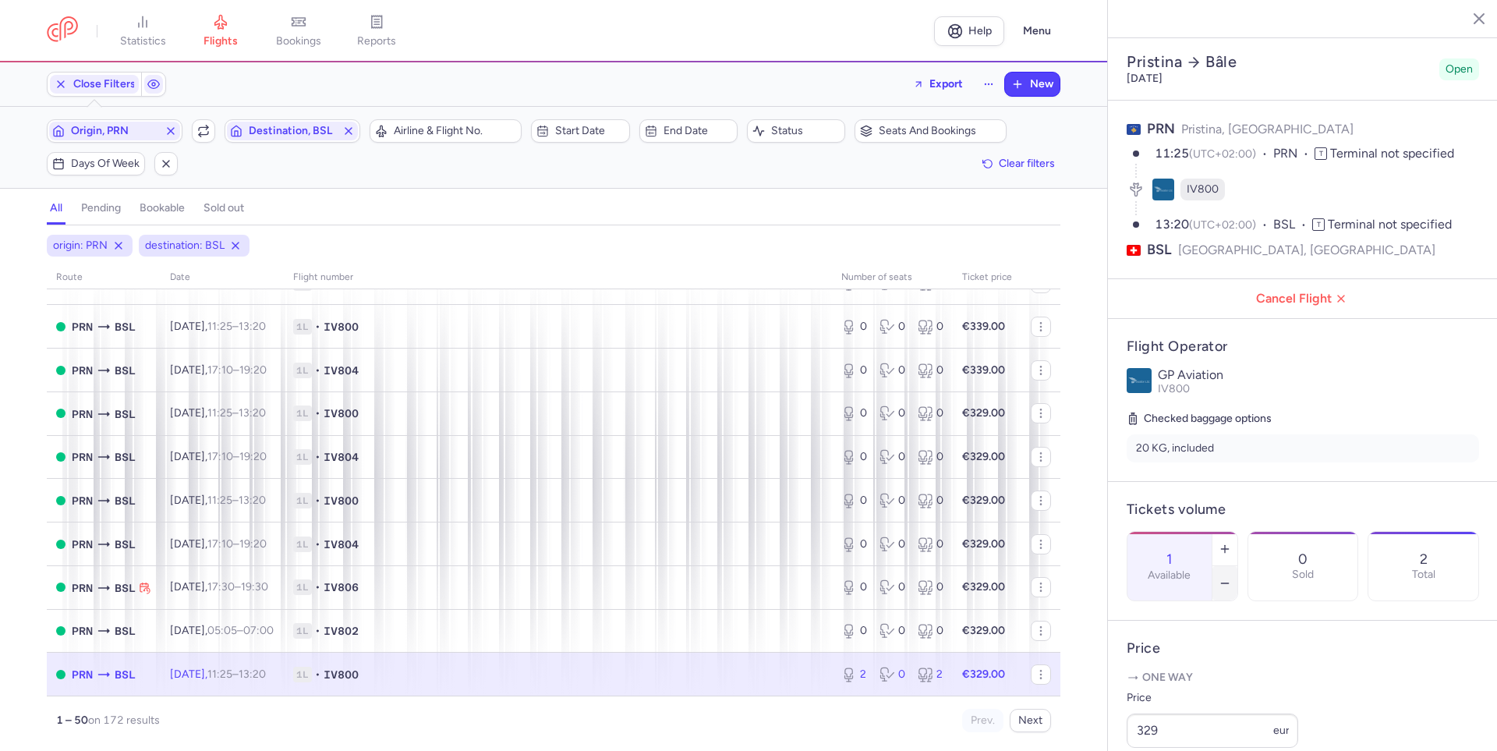
click at [1238, 566] on button "button" at bounding box center [1225, 583] width 25 height 34
click at [1165, 708] on button "Save changes" at bounding box center [1179, 720] width 104 height 34
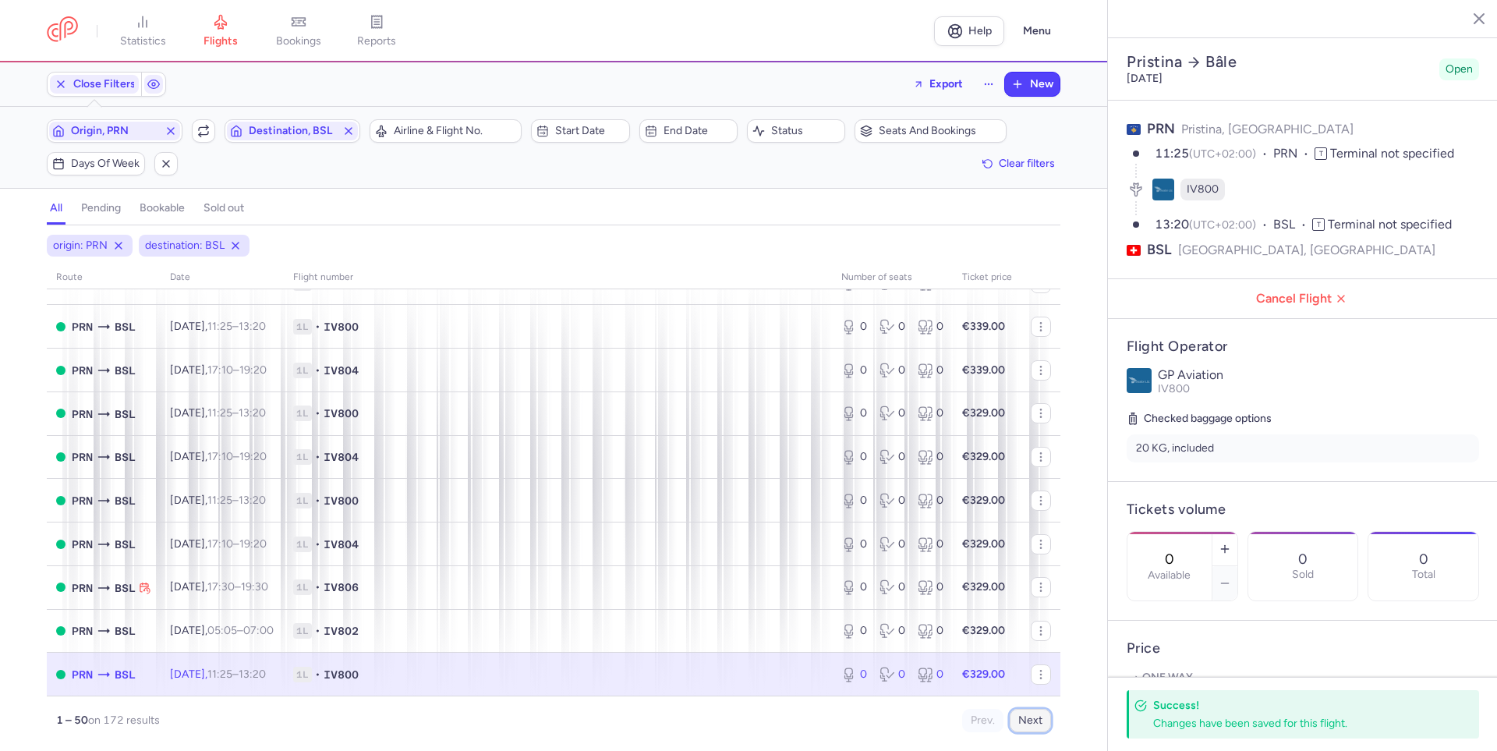
click at [1025, 721] on button "Next" at bounding box center [1030, 720] width 41 height 23
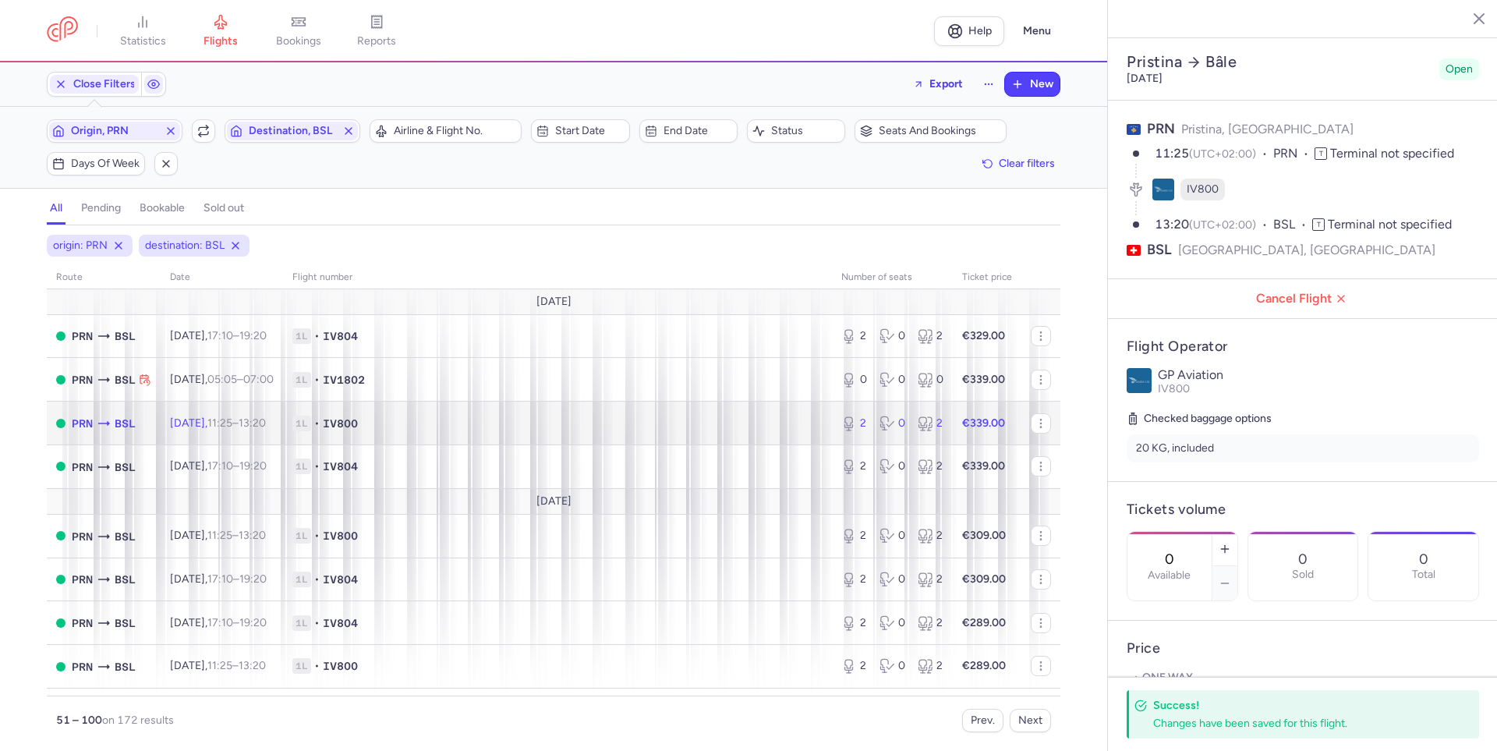
click at [749, 437] on td "1L • IV800" at bounding box center [557, 424] width 549 height 44
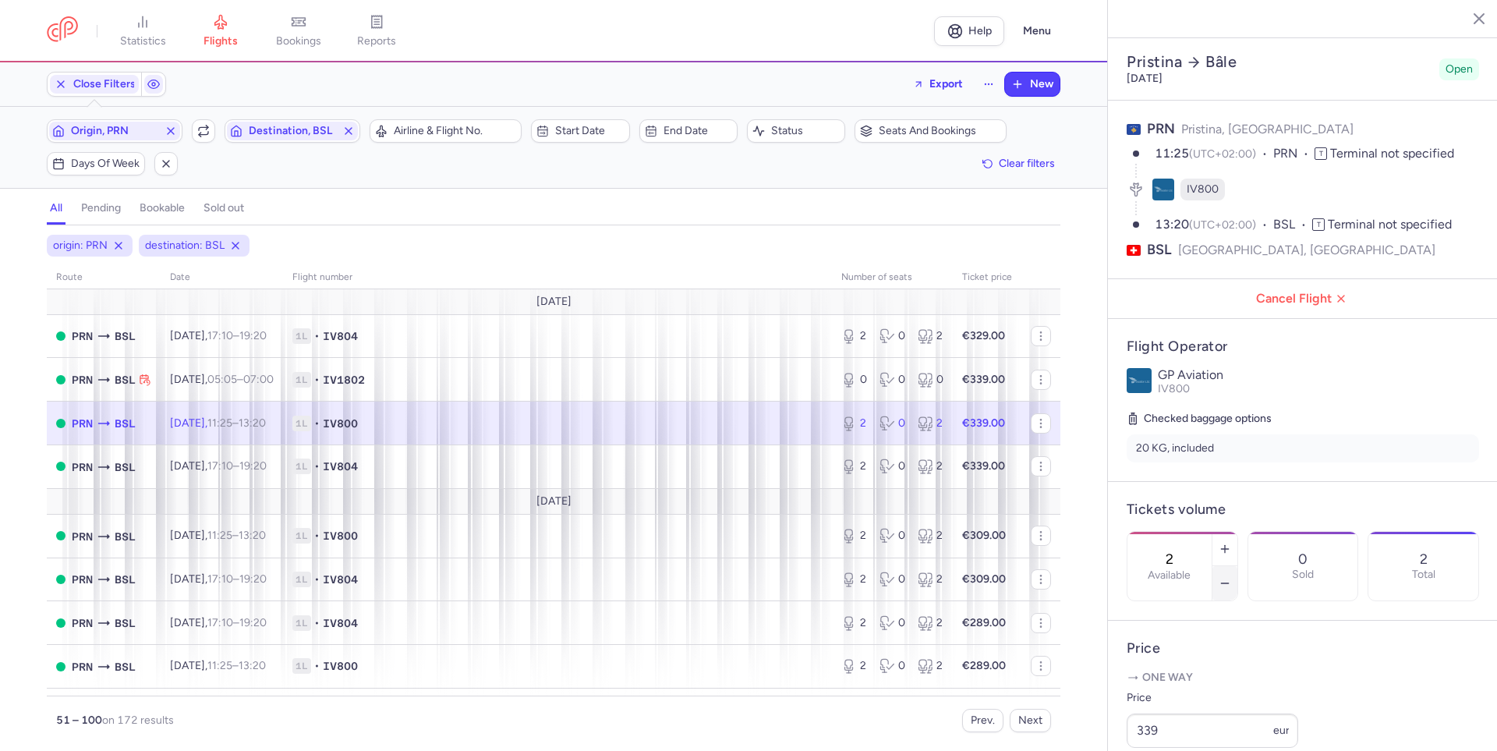
click at [1231, 577] on icon "button" at bounding box center [1225, 583] width 12 height 12
click at [1154, 728] on button "Save changes" at bounding box center [1179, 720] width 104 height 34
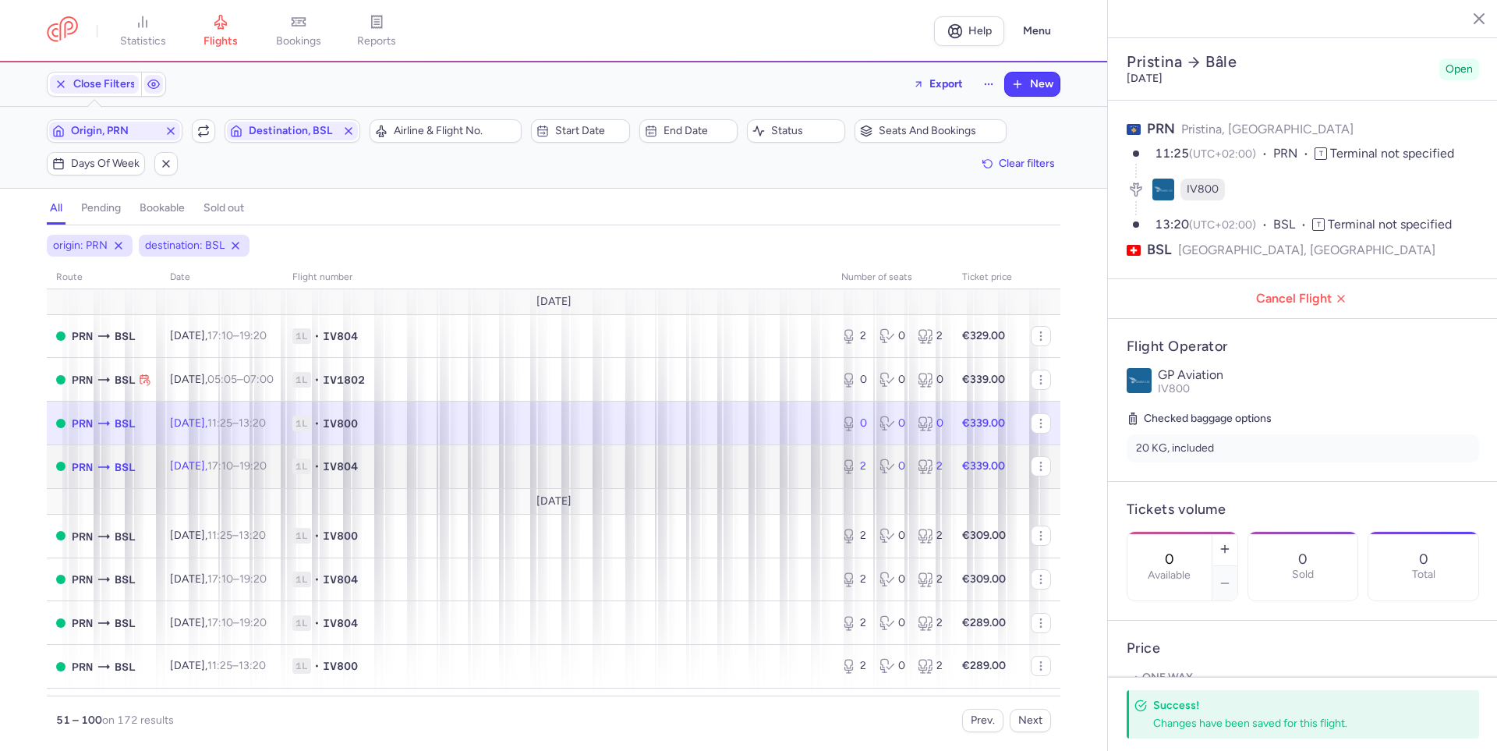
click at [774, 478] on td "1L • IV804" at bounding box center [557, 466] width 549 height 44
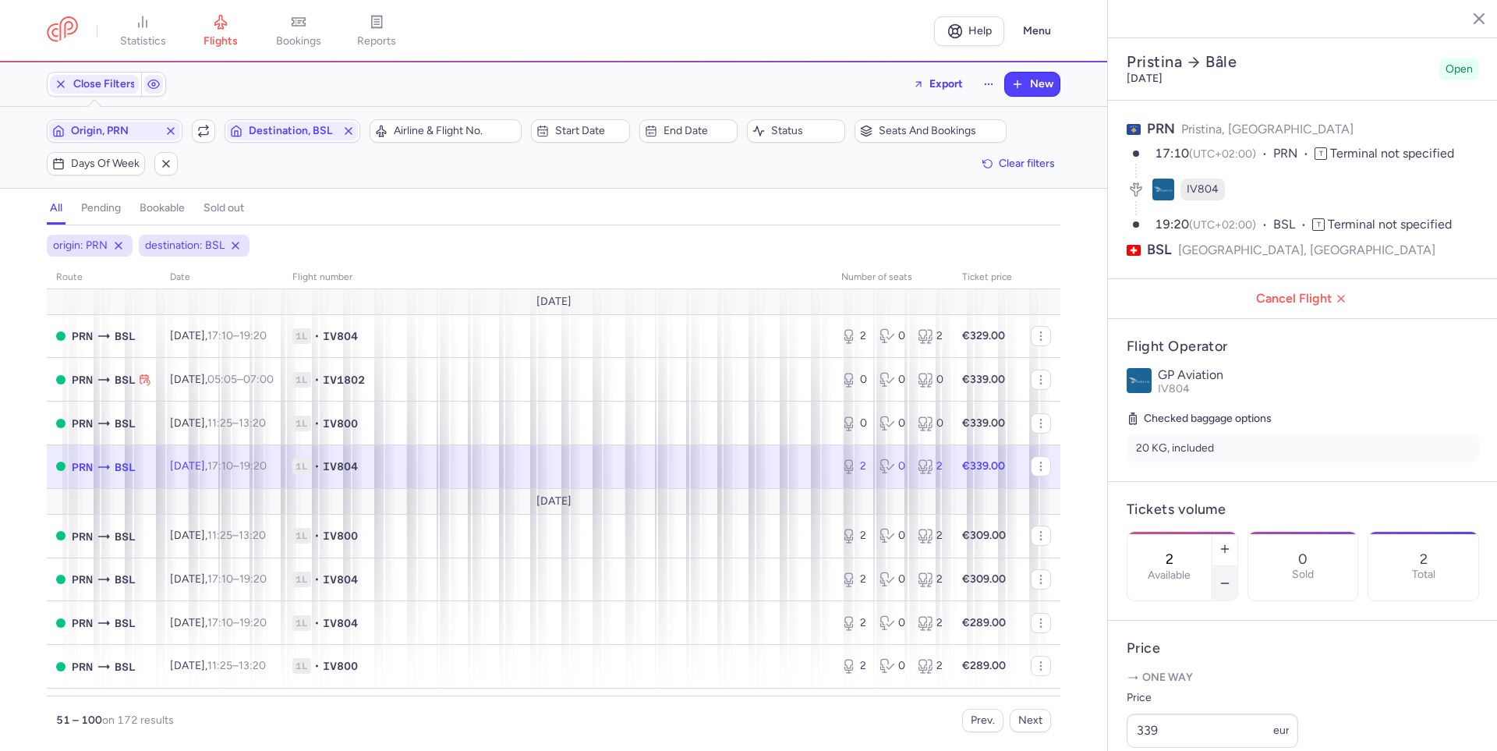
click at [1231, 577] on icon "button" at bounding box center [1225, 583] width 12 height 12
click at [1191, 710] on button "Save changes" at bounding box center [1179, 720] width 104 height 34
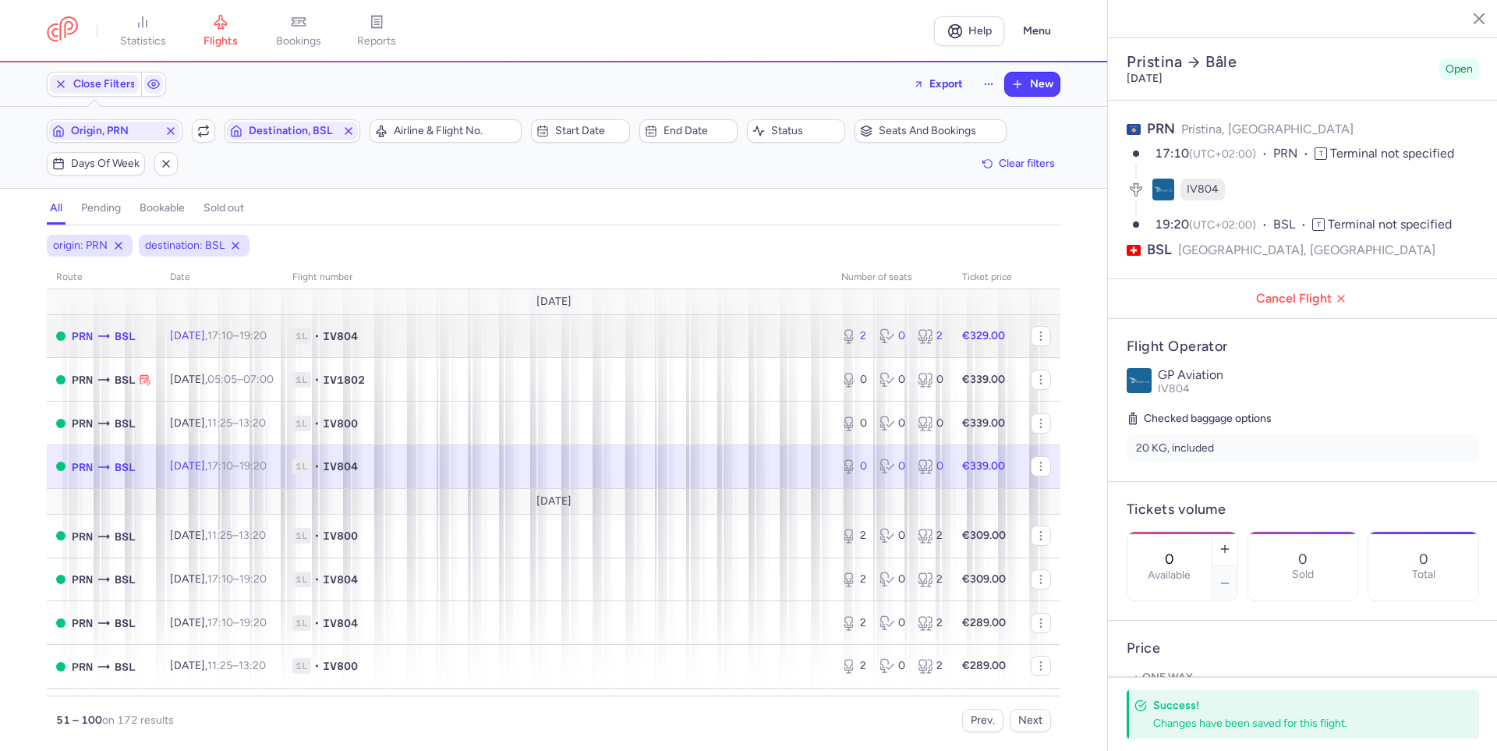
click at [749, 328] on span "1L • IV804" at bounding box center [557, 336] width 530 height 16
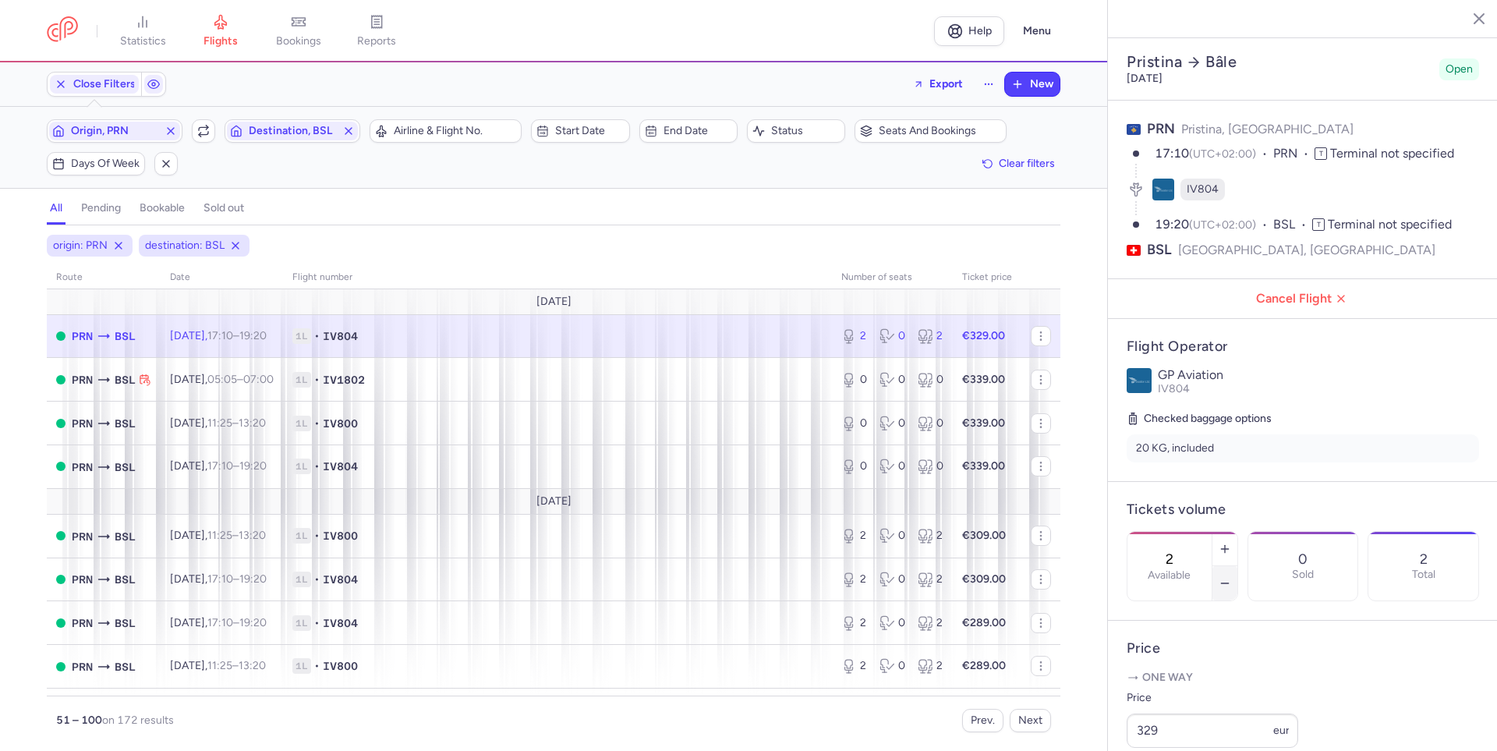
click at [1238, 566] on button "button" at bounding box center [1225, 583] width 25 height 34
type input "0"
click at [1156, 717] on span "Save changes" at bounding box center [1178, 721] width 77 height 14
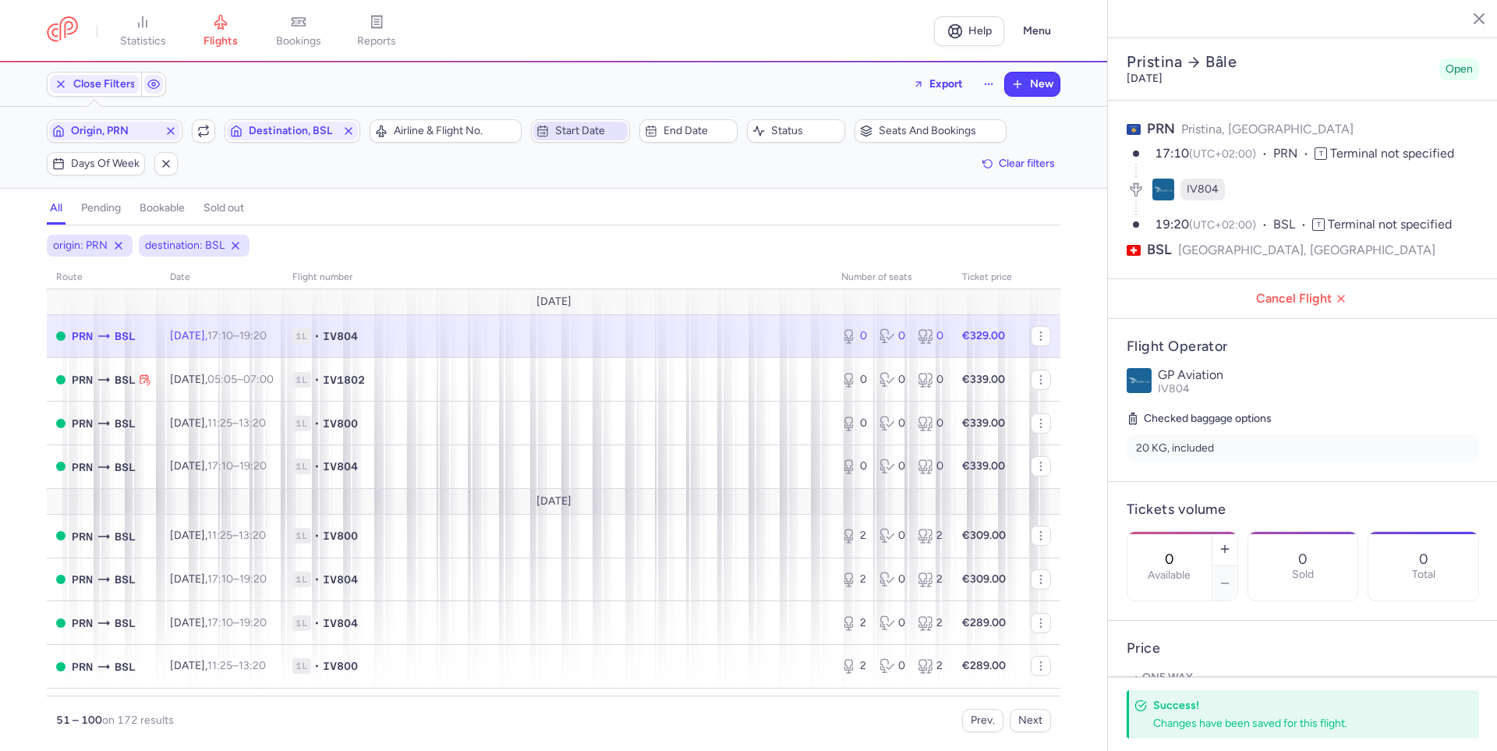
click at [590, 132] on span "Start date" at bounding box center [589, 131] width 69 height 12
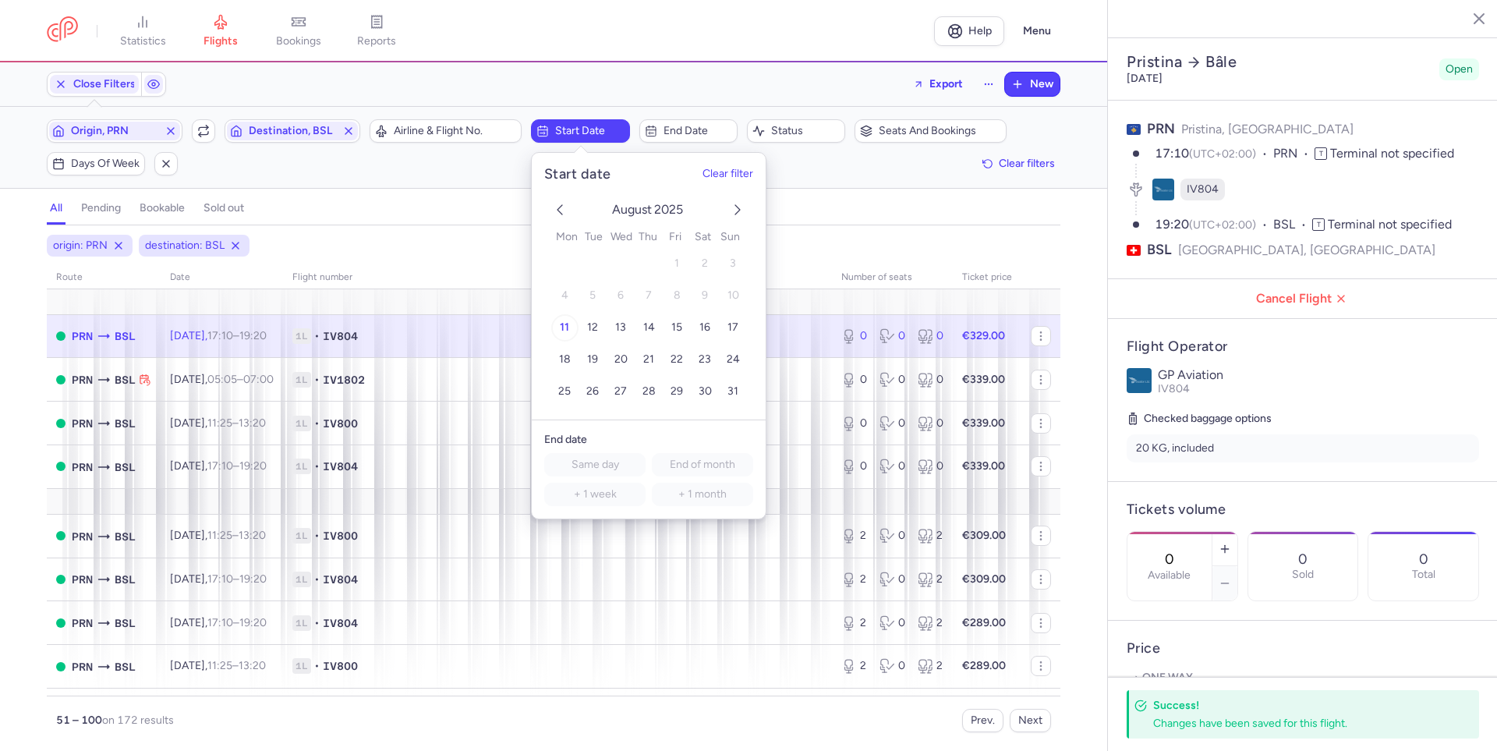
click at [569, 322] on button "11" at bounding box center [564, 327] width 27 height 27
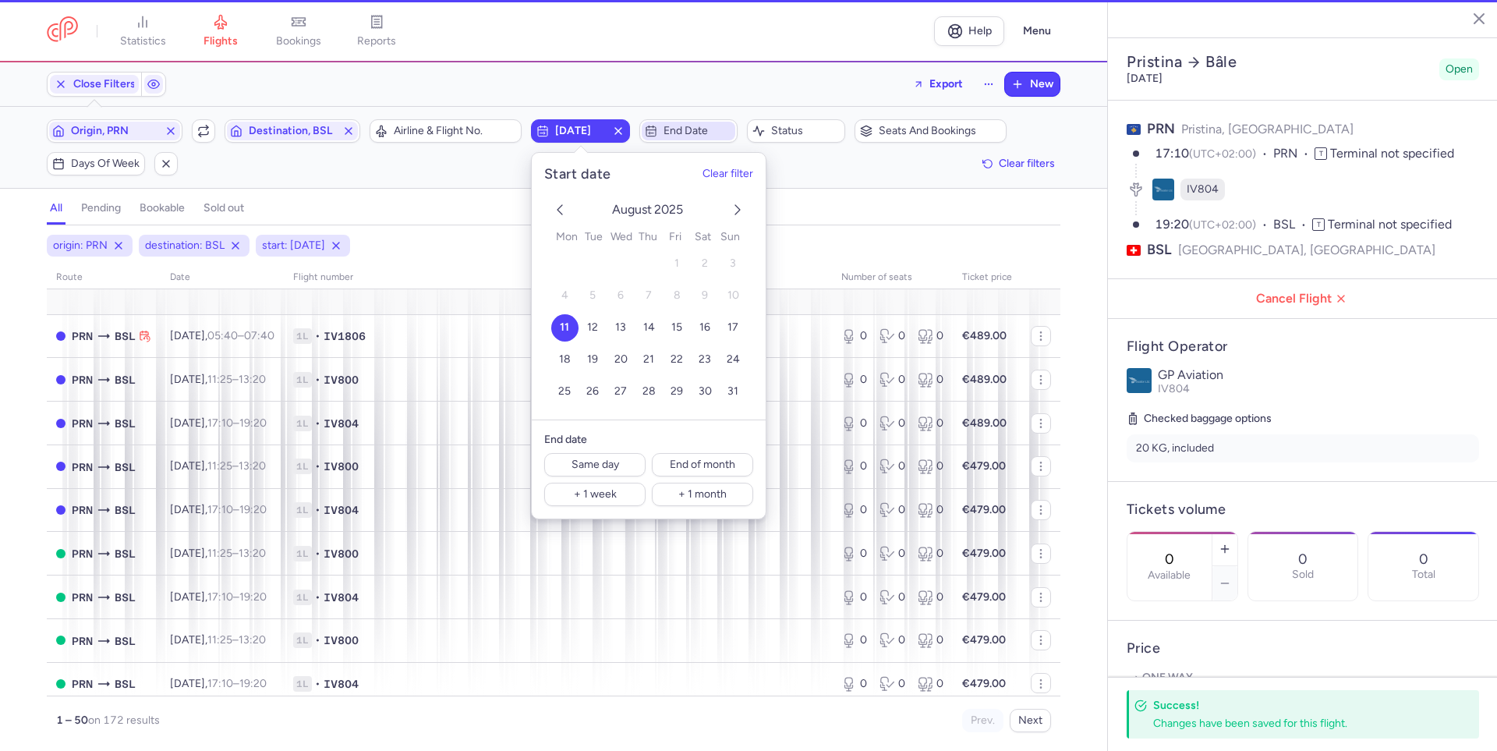
click at [660, 138] on span "End date" at bounding box center [689, 131] width 94 height 19
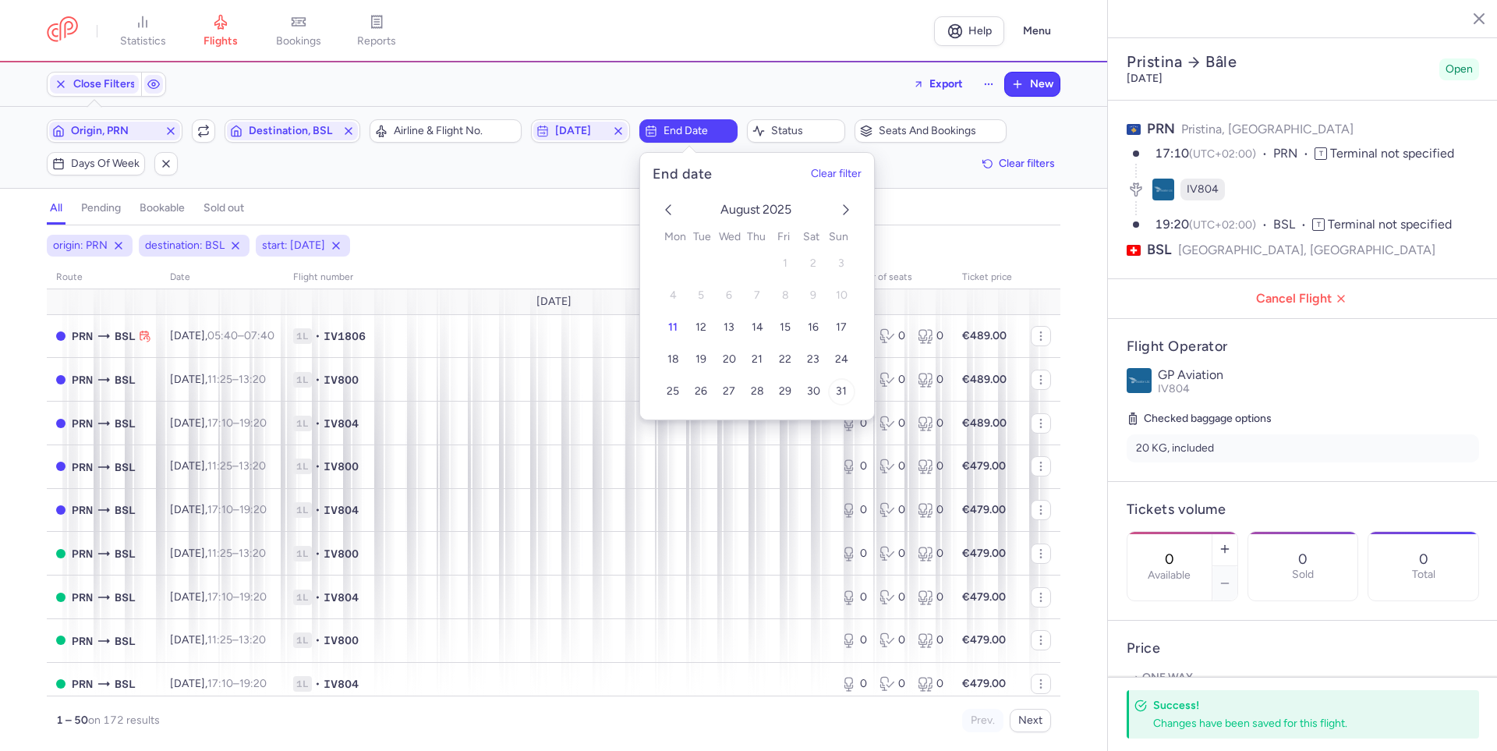
click at [841, 392] on span "31" at bounding box center [841, 391] width 11 height 13
click at [563, 239] on div "origin: PRN destination: BSL start: [DATE] end: [DATE]" at bounding box center [554, 246] width 1020 height 28
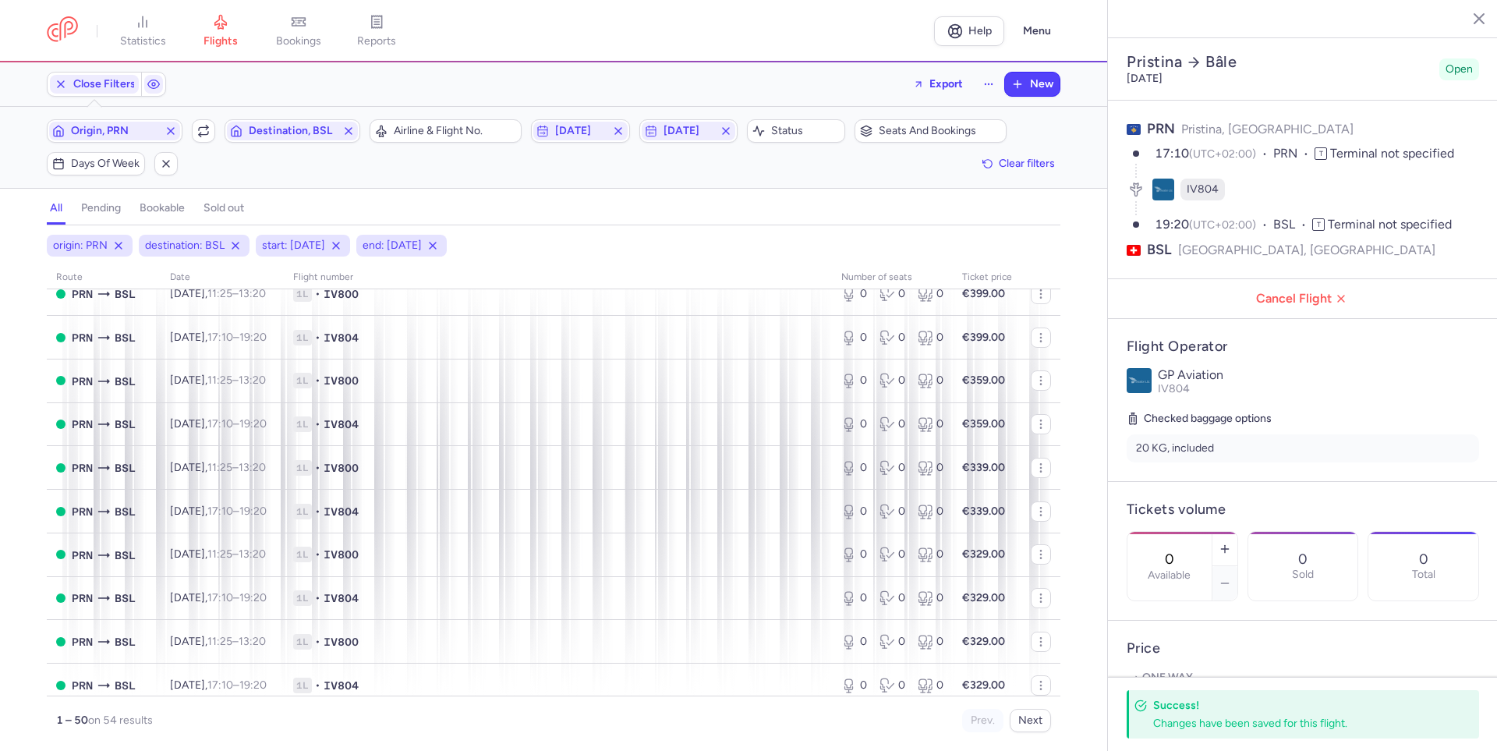
scroll to position [1792, 0]
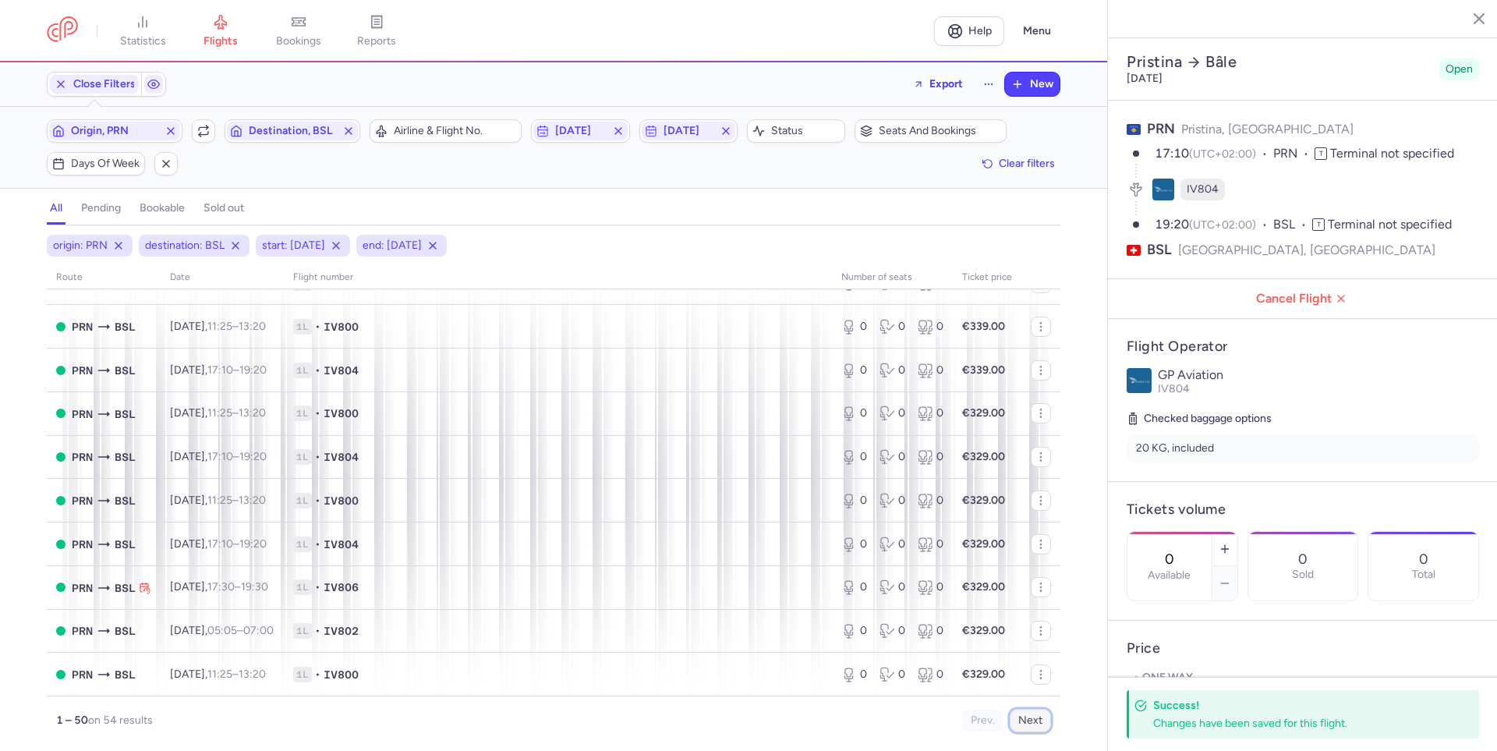
click at [1017, 717] on button "Next" at bounding box center [1030, 720] width 41 height 23
